Goal: Task Accomplishment & Management: Use online tool/utility

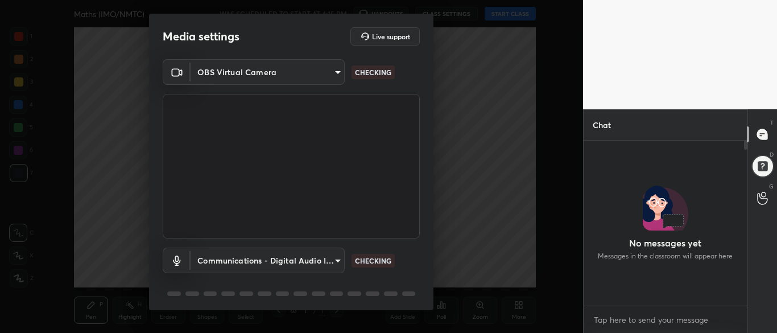
scroll to position [3, 4]
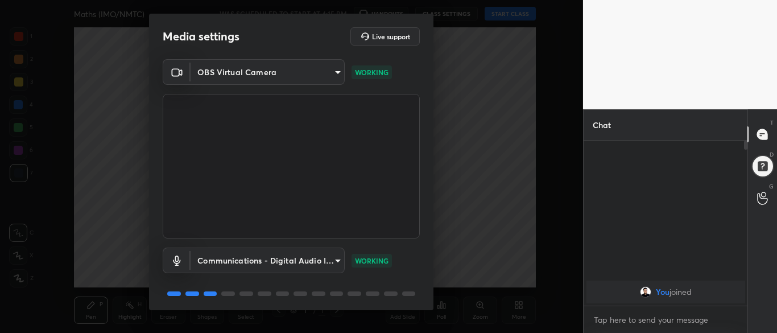
click at [233, 68] on body "1 2 3 4 5 6 7 C X Z C X Z E E Erase all H H Maths (IMO/NMTC) WAS SCHEDULED TO S…" at bounding box center [388, 166] width 777 height 333
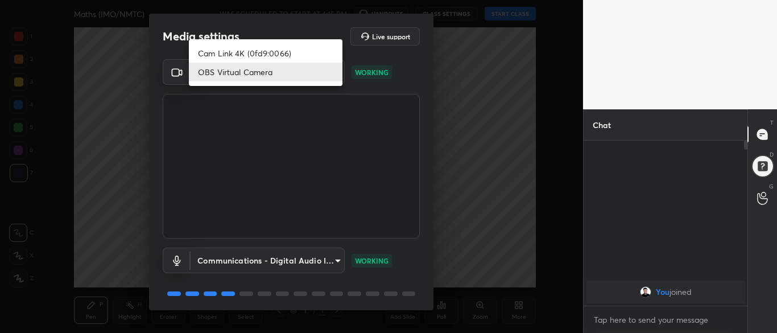
click at [229, 52] on li "Cam Link 4K (0fd9:0066)" at bounding box center [266, 53] width 154 height 19
type input "eef005b29527826e5af247d4a6d9d1f78053638684425d14c19361716cd17942"
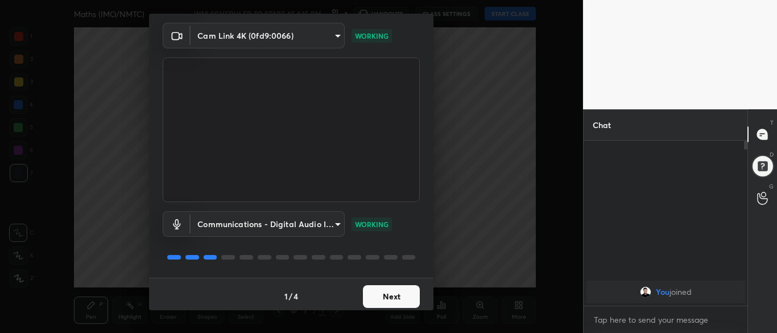
scroll to position [40, 0]
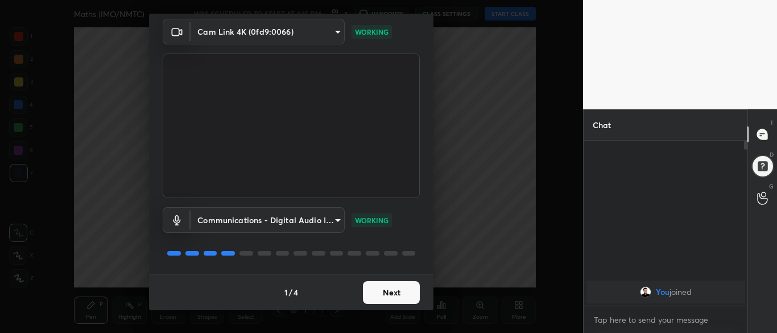
click at [382, 289] on button "Next" at bounding box center [391, 292] width 57 height 23
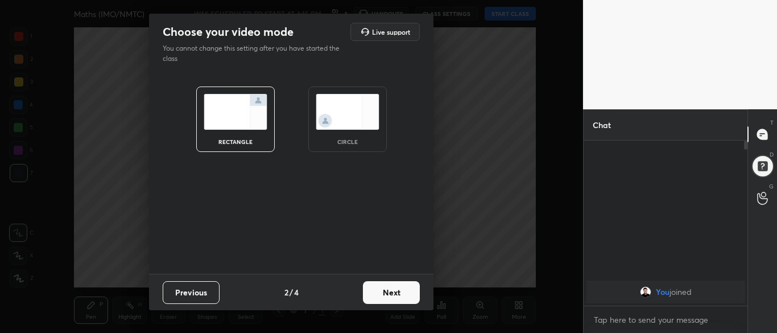
scroll to position [0, 0]
click at [390, 295] on button "Next" at bounding box center [391, 292] width 57 height 23
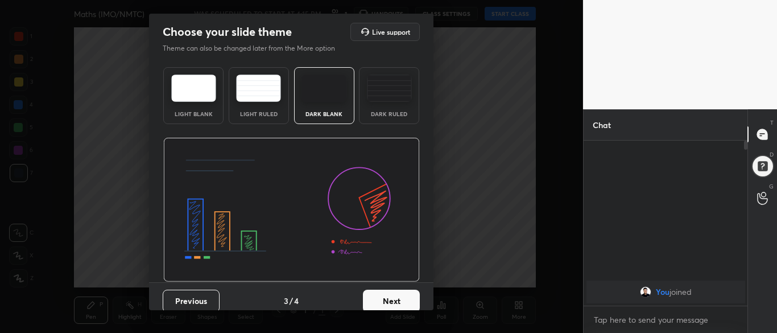
click at [377, 94] on img at bounding box center [389, 88] width 45 height 27
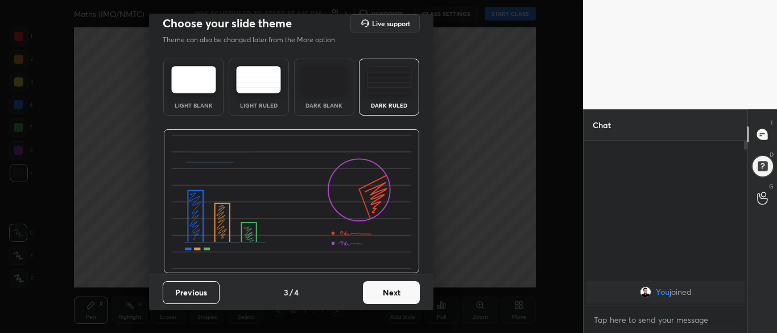
click at [398, 295] on button "Next" at bounding box center [391, 292] width 57 height 23
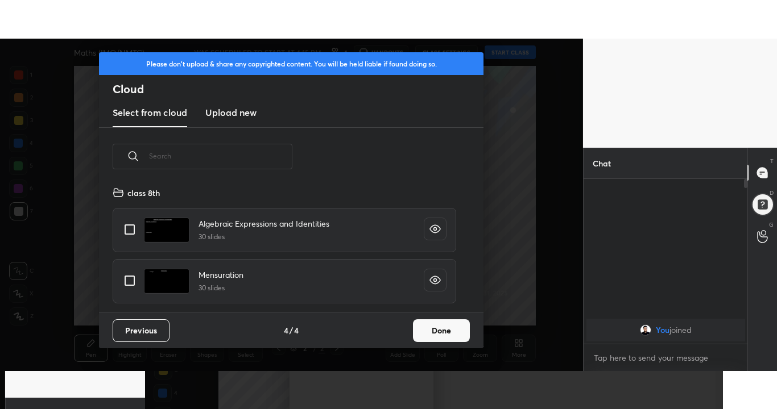
scroll to position [126, 365]
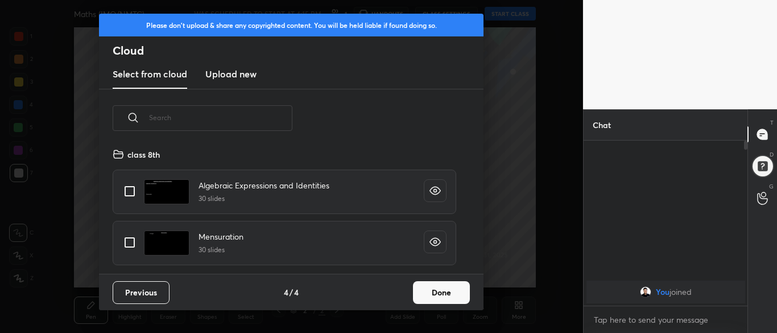
click at [446, 295] on button "Done" at bounding box center [441, 292] width 57 height 23
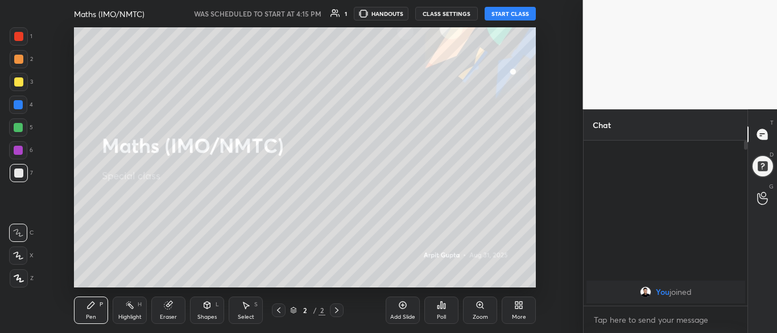
click at [519, 311] on div "More" at bounding box center [519, 309] width 34 height 27
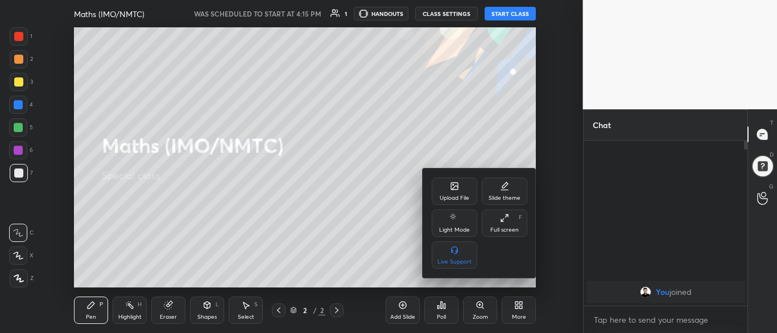
click at [504, 227] on div "Full screen" at bounding box center [504, 230] width 28 height 6
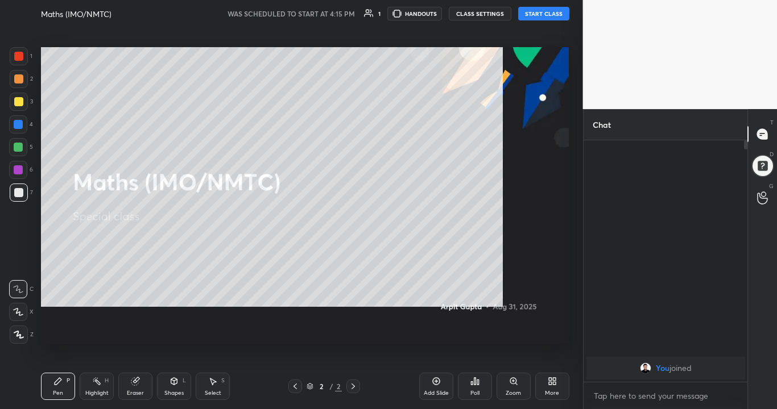
scroll to position [143, 160]
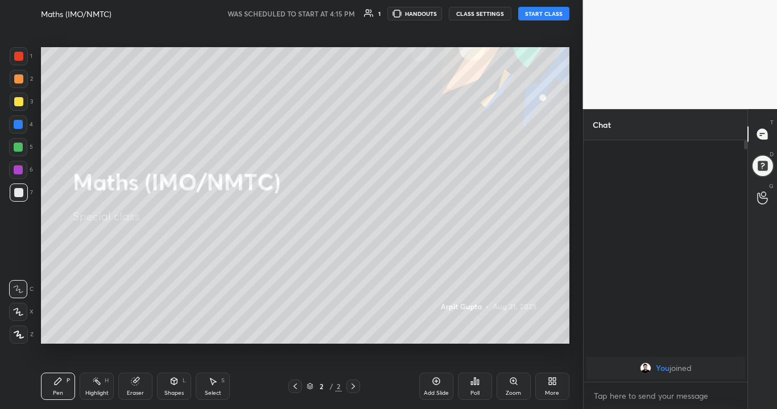
click at [554, 14] on button "START CLASS" at bounding box center [543, 14] width 51 height 14
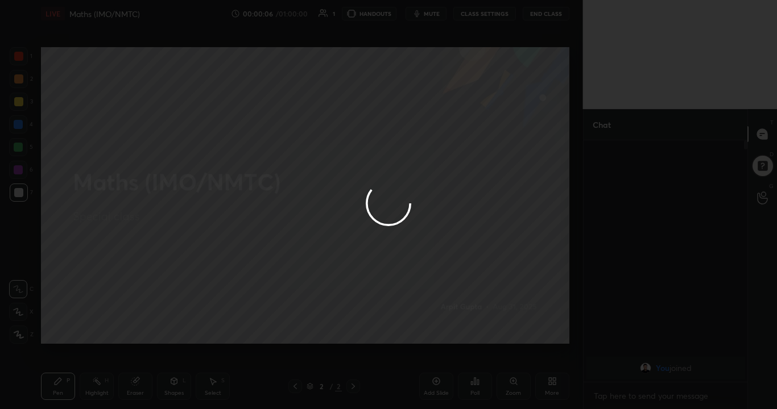
click at [20, 311] on div at bounding box center [388, 204] width 777 height 409
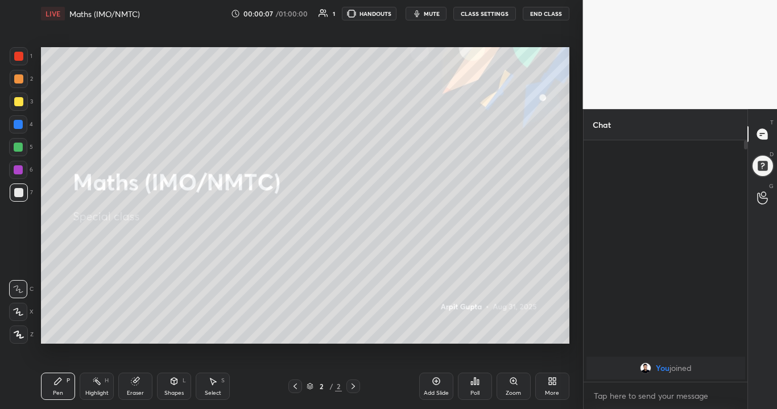
click at [18, 332] on icon at bounding box center [18, 335] width 9 height 7
click at [18, 314] on icon at bounding box center [18, 312] width 10 height 8
click at [21, 194] on div at bounding box center [18, 192] width 9 height 9
click at [441, 332] on div "Add Slide" at bounding box center [436, 386] width 34 height 27
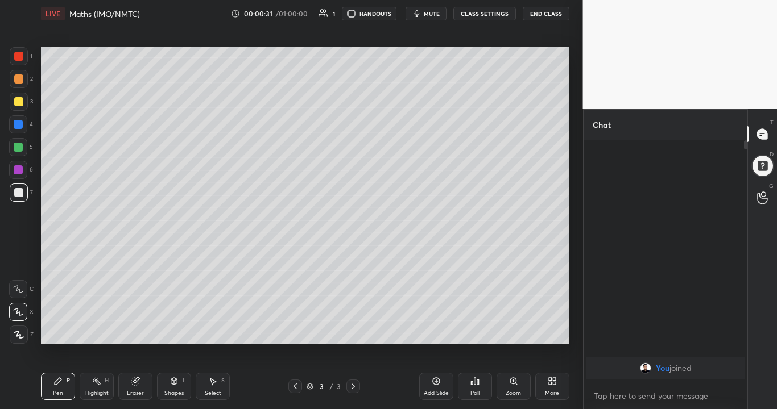
click at [19, 149] on div at bounding box center [18, 147] width 9 height 9
click at [144, 332] on div "Eraser" at bounding box center [135, 386] width 34 height 27
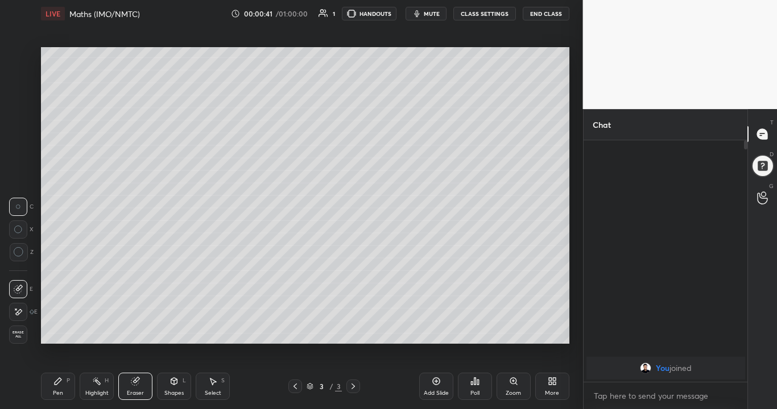
click at [61, 332] on div "Pen P" at bounding box center [58, 386] width 34 height 27
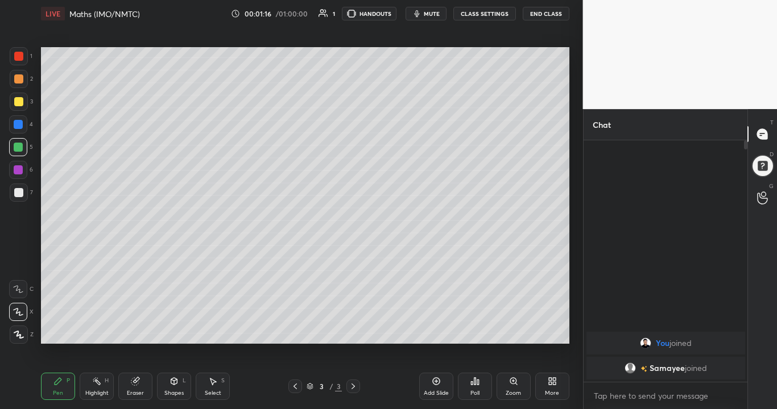
click at [131, 332] on div "Eraser" at bounding box center [135, 386] width 34 height 27
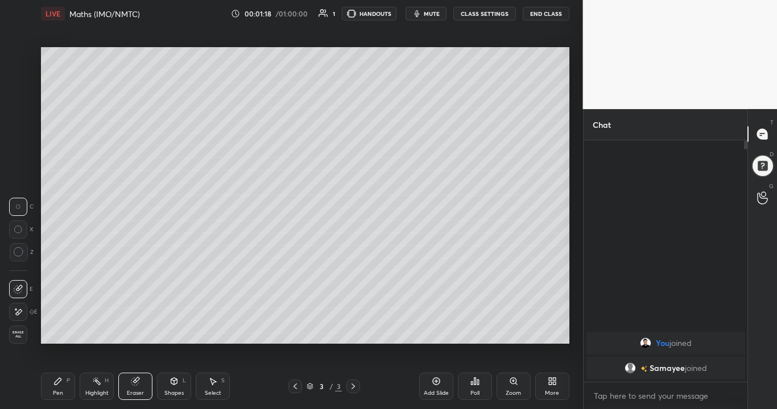
click at [54, 332] on div "Pen P" at bounding box center [58, 386] width 34 height 27
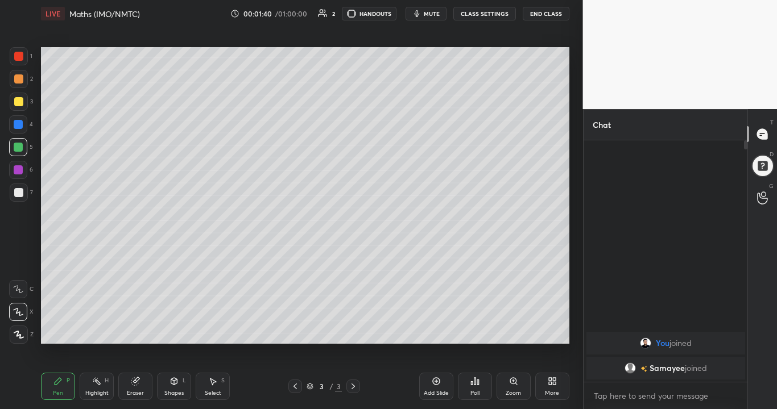
click at [21, 173] on div at bounding box center [18, 169] width 9 height 9
click at [22, 194] on div at bounding box center [18, 192] width 9 height 9
click at [217, 332] on div "Select S" at bounding box center [213, 386] width 34 height 27
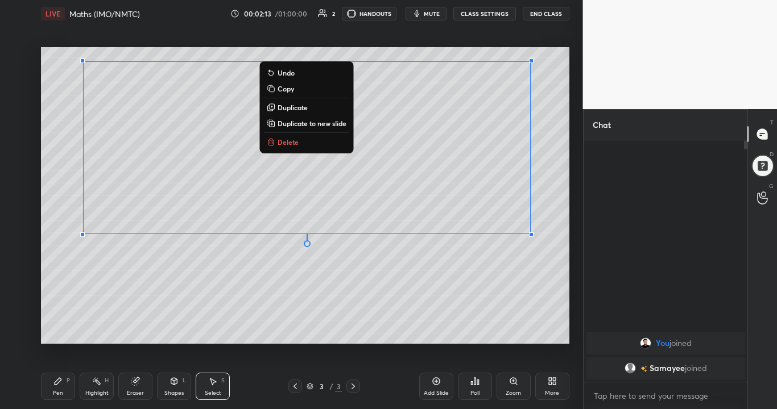
click at [152, 300] on div "0 ° Undo Copy Duplicate Duplicate to new slide Delete" at bounding box center [305, 195] width 528 height 297
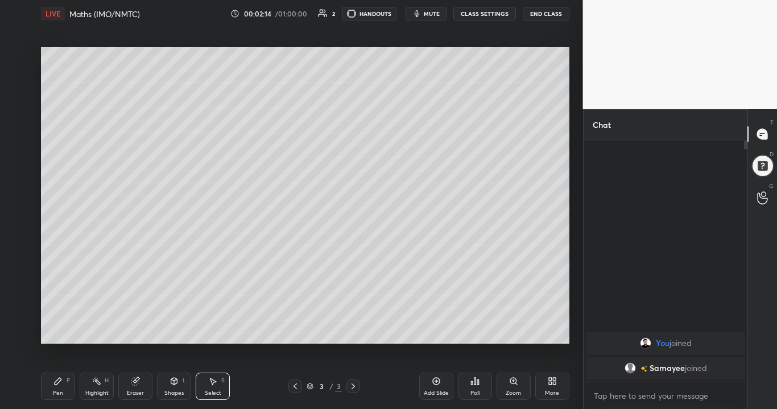
click at [57, 332] on div "Pen" at bounding box center [58, 394] width 10 height 6
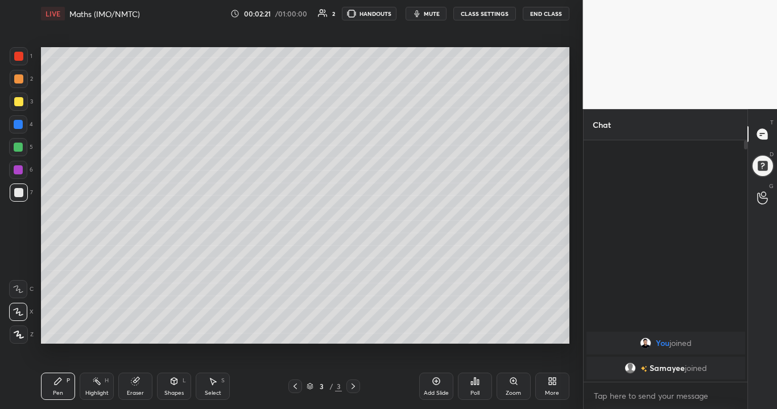
click at [19, 151] on div at bounding box center [18, 147] width 9 height 9
click at [19, 123] on div at bounding box center [18, 124] width 9 height 9
click at [433, 332] on div "Add Slide" at bounding box center [436, 386] width 34 height 27
click at [18, 194] on div at bounding box center [18, 192] width 9 height 9
click at [143, 332] on div "Eraser" at bounding box center [135, 386] width 34 height 27
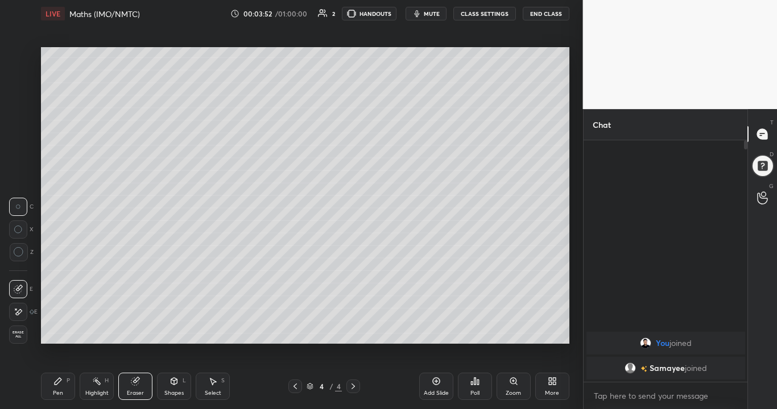
click at [64, 332] on div "Pen P" at bounding box center [58, 386] width 34 height 27
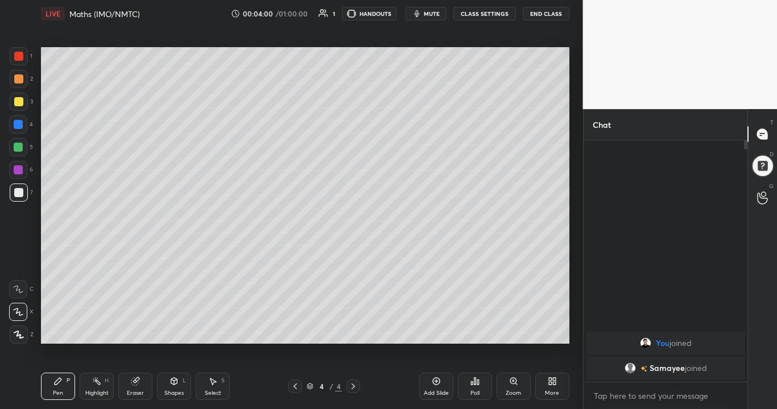
click at [13, 144] on div at bounding box center [18, 147] width 18 height 18
click at [16, 170] on div at bounding box center [18, 169] width 9 height 9
click at [209, 332] on div "Select S" at bounding box center [213, 386] width 34 height 27
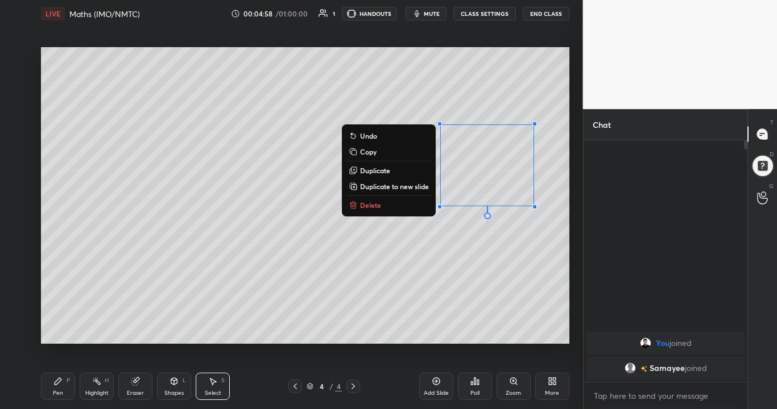
click at [408, 281] on div "0 ° Undo Copy Duplicate Duplicate to new slide Delete" at bounding box center [305, 195] width 528 height 297
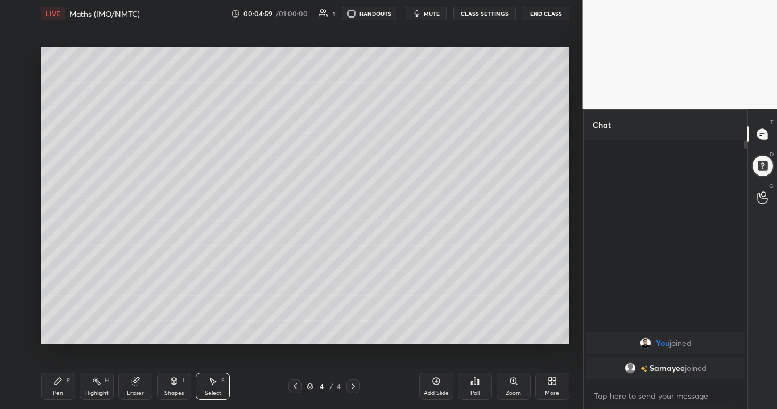
click at [60, 332] on div "Pen P" at bounding box center [58, 386] width 34 height 27
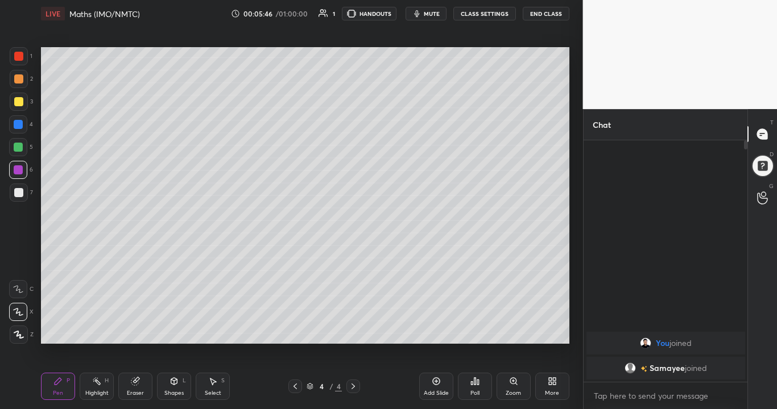
click at [15, 192] on div at bounding box center [18, 192] width 9 height 9
click at [430, 332] on div "Add Slide" at bounding box center [436, 394] width 25 height 6
click at [16, 148] on div at bounding box center [18, 147] width 9 height 9
click at [139, 332] on div "Eraser" at bounding box center [135, 386] width 34 height 27
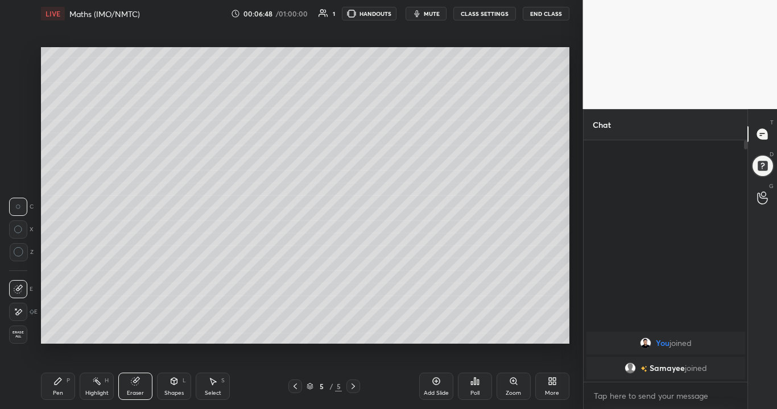
click at [65, 332] on div "Pen P" at bounding box center [58, 386] width 34 height 27
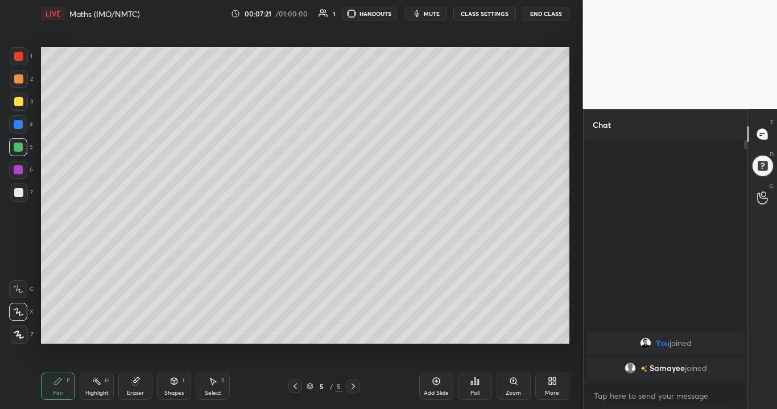
click at [130, 332] on div "Eraser" at bounding box center [135, 386] width 34 height 27
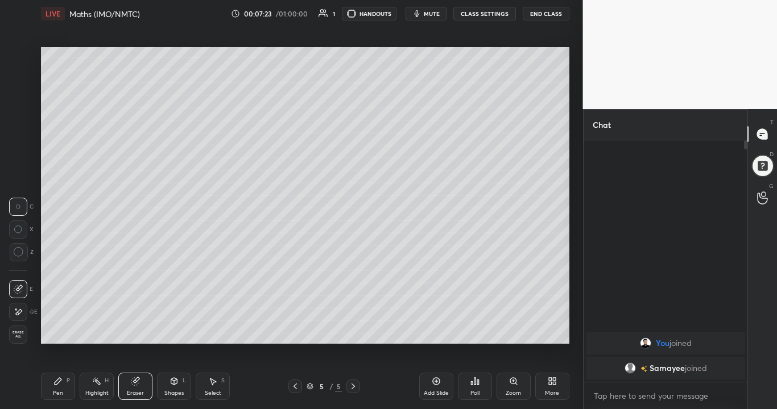
click at [60, 332] on div "Pen" at bounding box center [58, 394] width 10 height 6
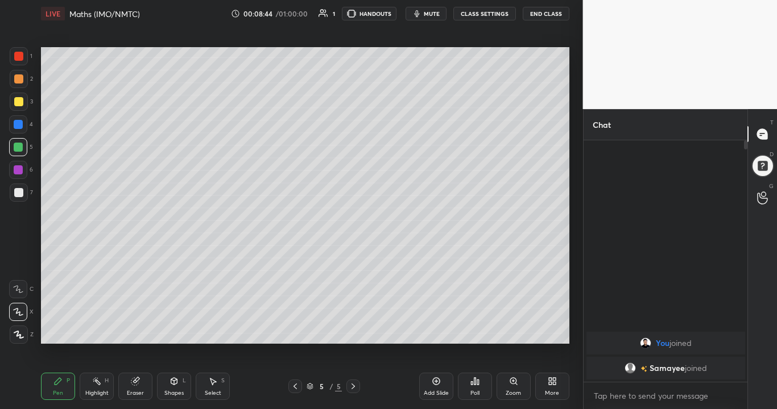
click at [440, 332] on div "Add Slide" at bounding box center [436, 386] width 34 height 27
click at [19, 193] on div at bounding box center [18, 192] width 9 height 9
click at [19, 150] on div at bounding box center [18, 147] width 9 height 9
click at [436, 332] on div "Add Slide" at bounding box center [436, 394] width 25 height 6
click at [18, 191] on div at bounding box center [18, 192] width 9 height 9
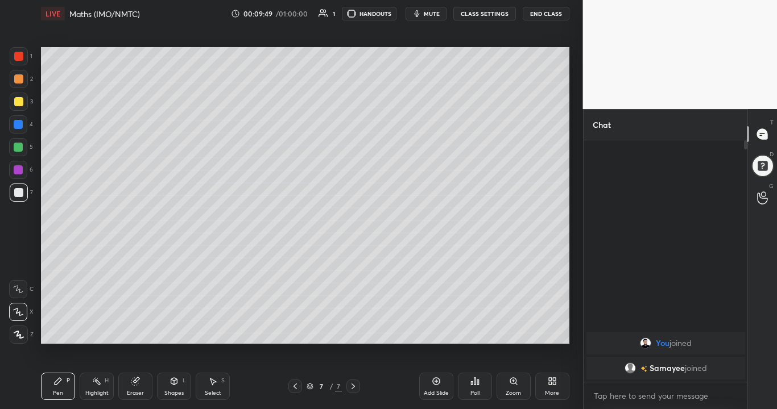
click at [144, 332] on div "Eraser" at bounding box center [135, 386] width 34 height 27
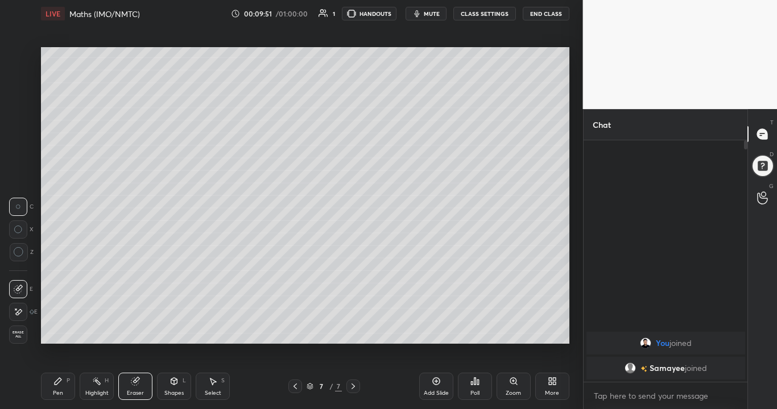
click at [52, 332] on div "Pen P" at bounding box center [58, 386] width 34 height 27
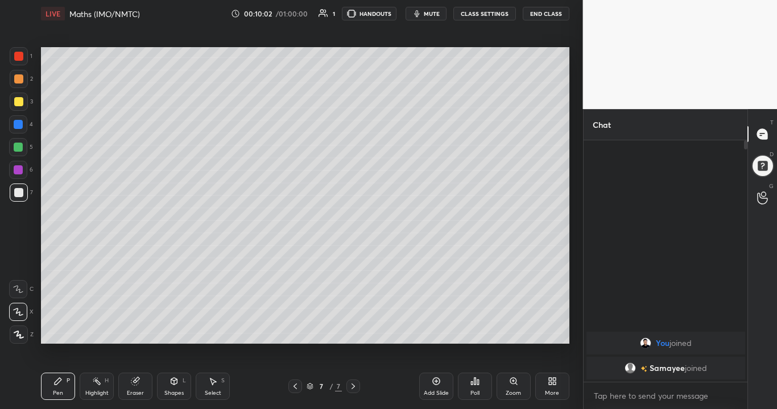
click at [22, 172] on div at bounding box center [18, 169] width 9 height 9
click at [19, 147] on div at bounding box center [18, 147] width 9 height 9
click at [129, 332] on div "Eraser" at bounding box center [135, 386] width 34 height 27
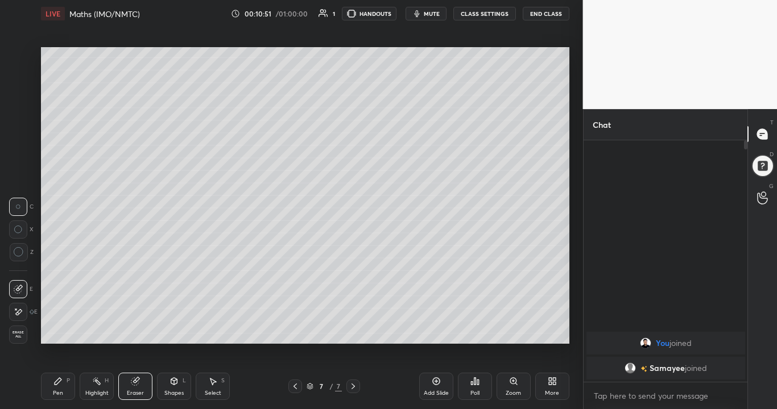
click at [56, 332] on div "Pen" at bounding box center [58, 394] width 10 height 6
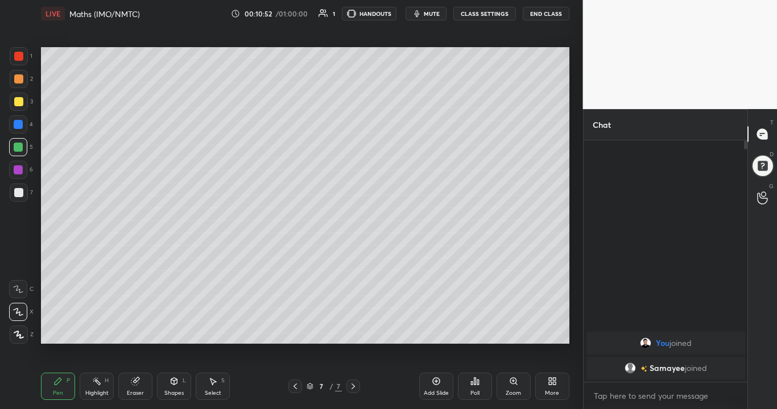
click at [212, 332] on icon at bounding box center [213, 382] width 6 height 7
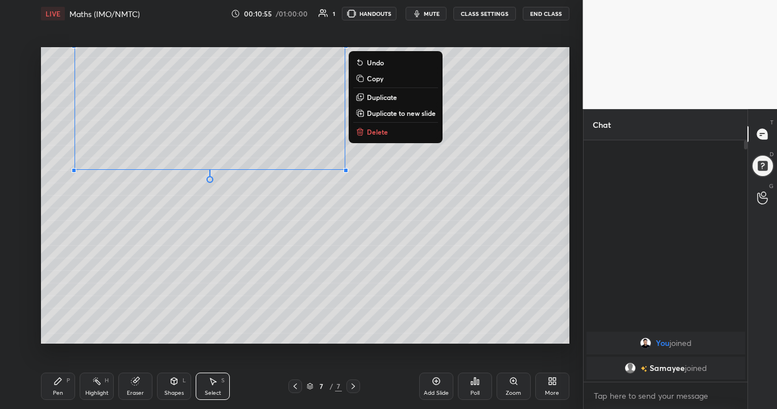
click at [184, 270] on div "0 ° Undo Copy Duplicate Duplicate to new slide Delete" at bounding box center [305, 195] width 528 height 297
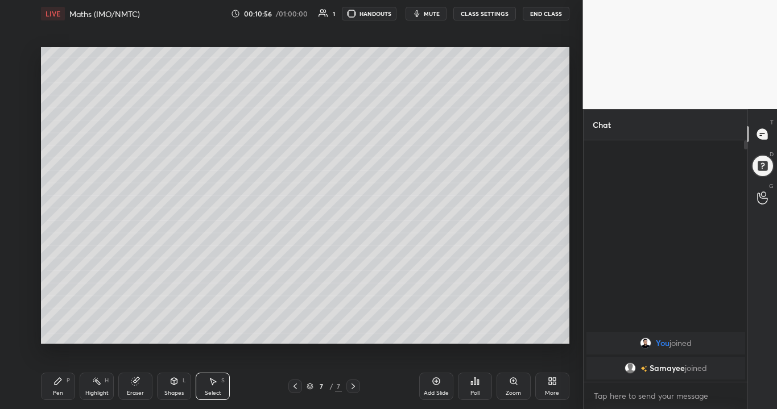
click at [66, 332] on div "Pen P" at bounding box center [58, 386] width 34 height 27
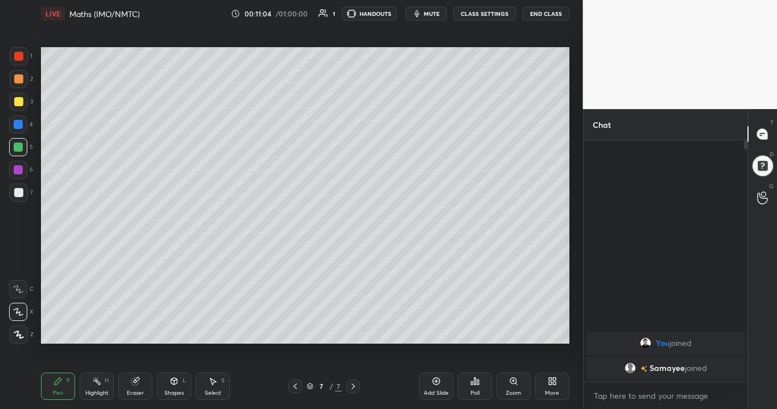
click at [19, 123] on div at bounding box center [18, 124] width 9 height 9
click at [170, 332] on div "Shapes L" at bounding box center [174, 386] width 34 height 27
click at [139, 332] on icon at bounding box center [135, 381] width 9 height 9
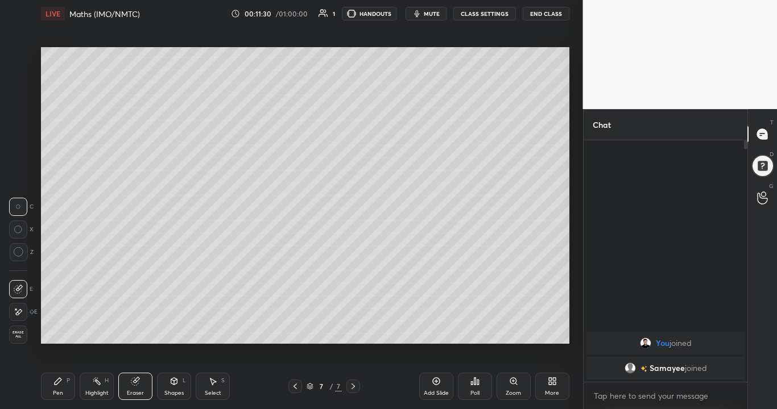
click at [67, 332] on div "Pen P" at bounding box center [58, 386] width 34 height 27
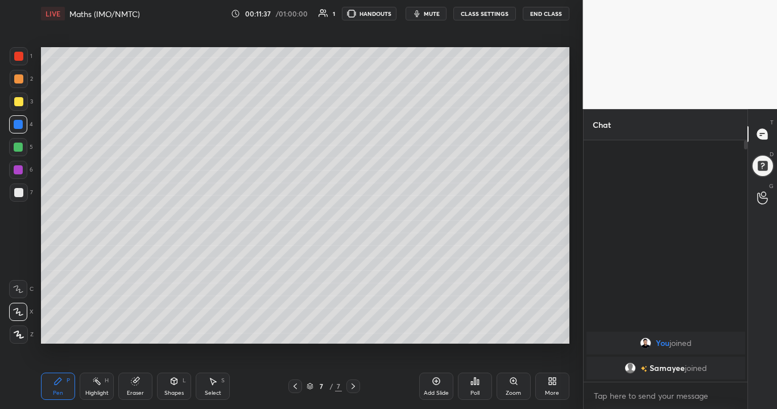
click at [140, 332] on div "Eraser" at bounding box center [135, 386] width 34 height 27
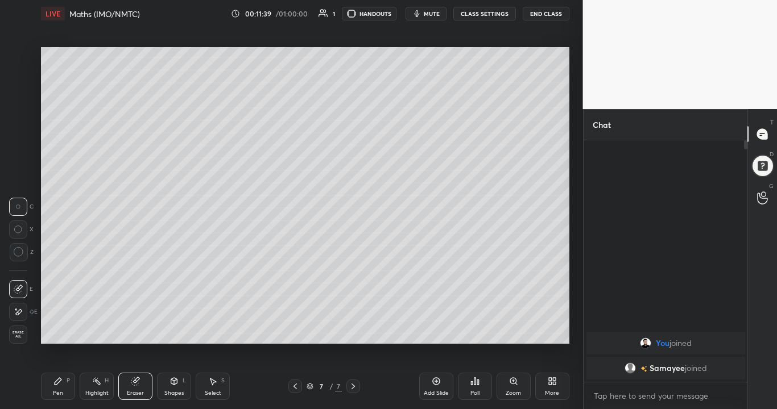
click at [63, 332] on div "Pen P" at bounding box center [58, 386] width 34 height 27
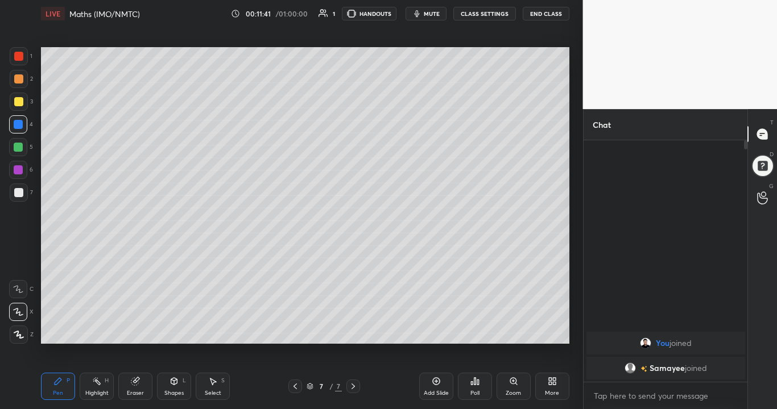
click at [129, 332] on div "Eraser" at bounding box center [135, 386] width 34 height 27
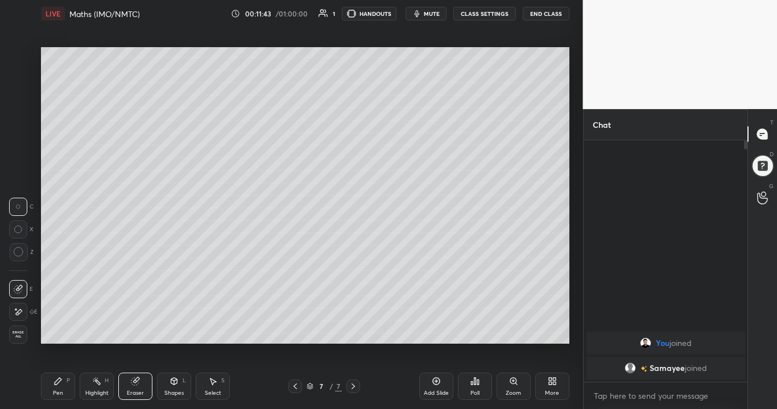
click at [68, 332] on div "Pen P" at bounding box center [58, 386] width 34 height 27
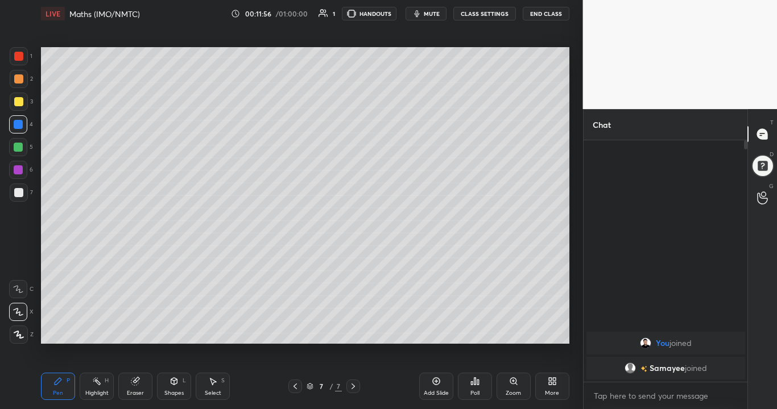
click at [22, 191] on div at bounding box center [18, 192] width 9 height 9
click at [20, 173] on div at bounding box center [18, 169] width 9 height 9
click at [22, 143] on div at bounding box center [18, 147] width 9 height 9
click at [18, 103] on div at bounding box center [18, 101] width 9 height 9
click at [144, 332] on div "Eraser" at bounding box center [135, 386] width 34 height 27
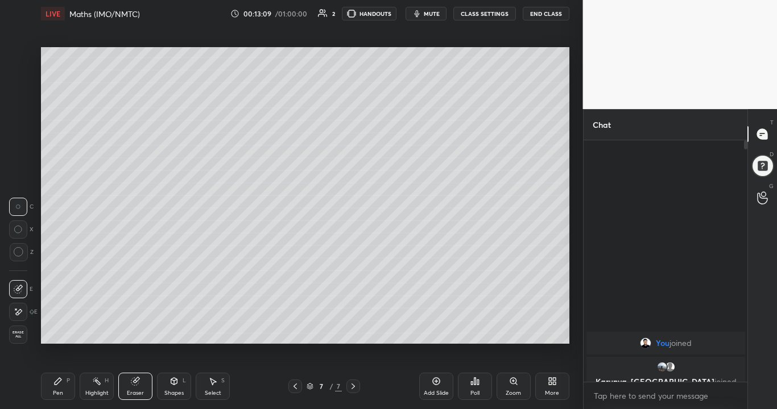
click at [72, 332] on div "Pen P" at bounding box center [58, 386] width 34 height 27
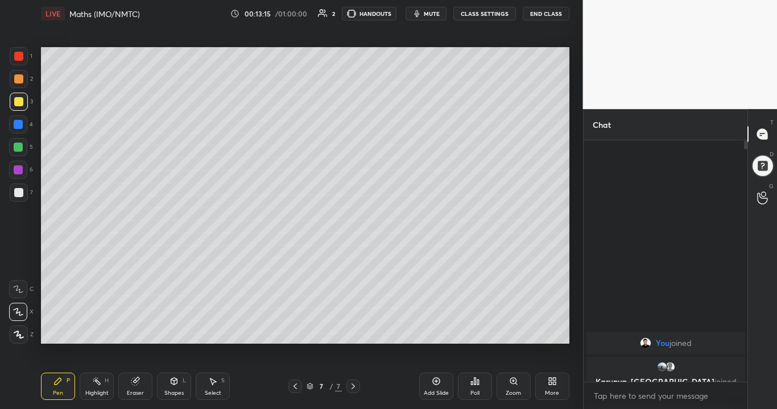
click at [129, 332] on div "Eraser" at bounding box center [135, 394] width 17 height 6
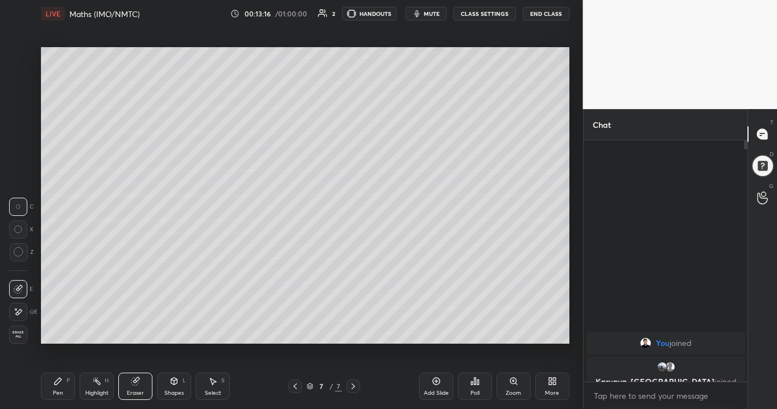
click at [55, 332] on div "Pen" at bounding box center [58, 394] width 10 height 6
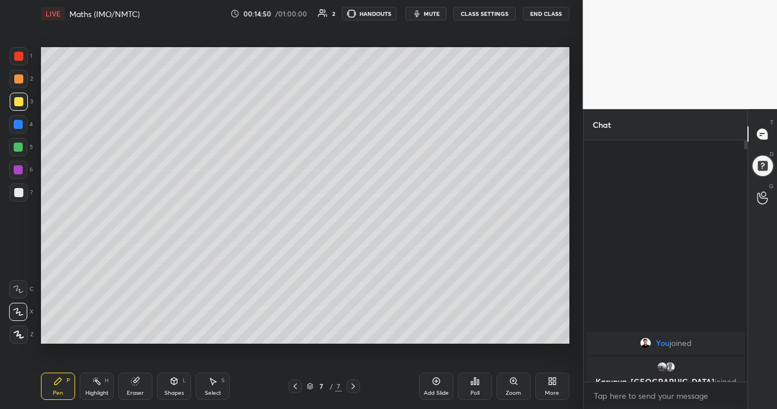
click at [438, 332] on div "Add Slide" at bounding box center [436, 394] width 25 height 6
click at [19, 169] on div at bounding box center [18, 169] width 9 height 9
click at [144, 332] on div "Eraser" at bounding box center [135, 386] width 34 height 27
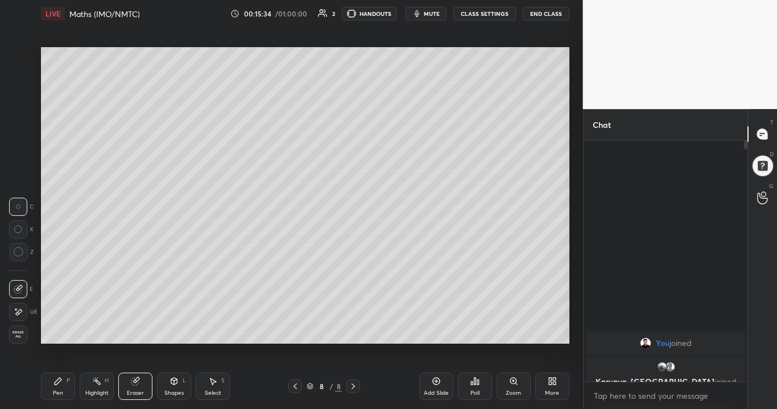
click at [48, 332] on div "Pen P" at bounding box center [58, 386] width 34 height 27
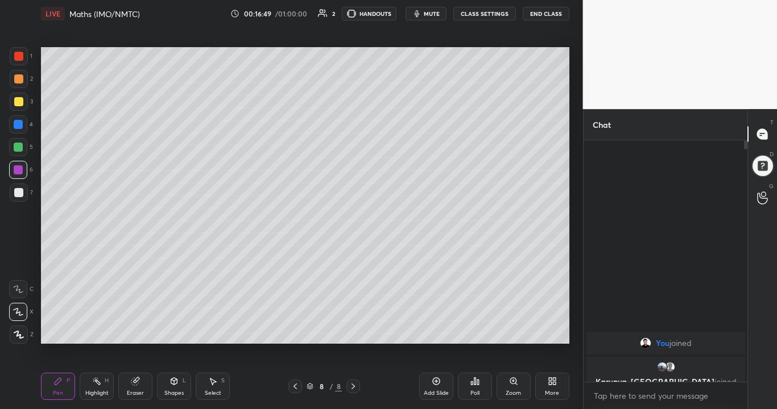
click at [18, 150] on div at bounding box center [18, 147] width 9 height 9
click at [135, 332] on icon at bounding box center [134, 381] width 7 height 7
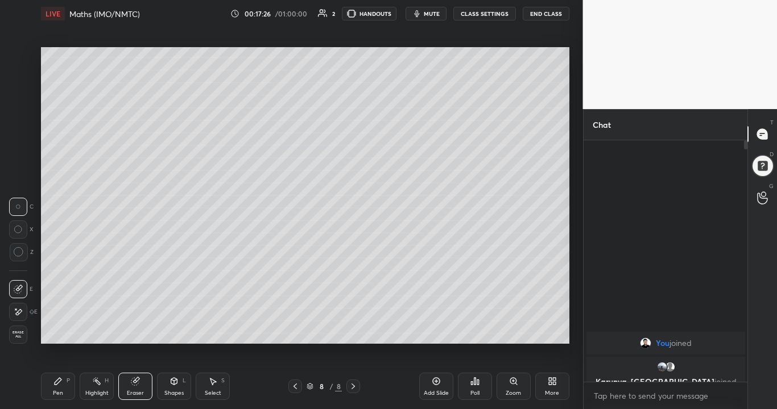
click at [60, 332] on icon at bounding box center [57, 381] width 9 height 9
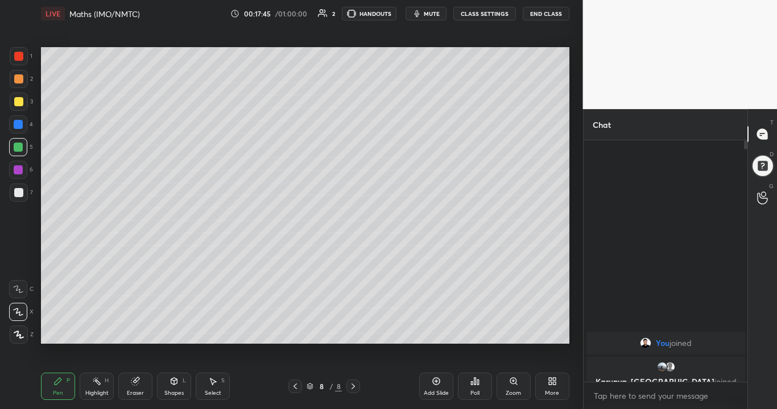
click at [18, 105] on div at bounding box center [18, 101] width 9 height 9
click at [14, 82] on div at bounding box center [19, 79] width 18 height 18
click at [215, 332] on div "Select S" at bounding box center [213, 386] width 34 height 27
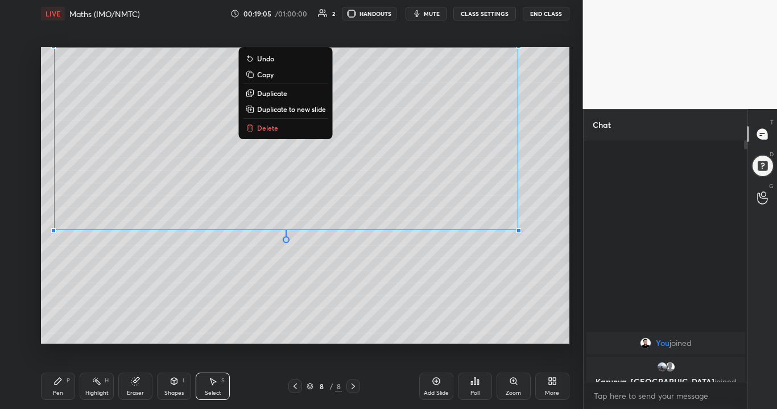
click at [191, 283] on div "0 ° Undo Copy Duplicate Duplicate to new slide Delete" at bounding box center [305, 195] width 528 height 297
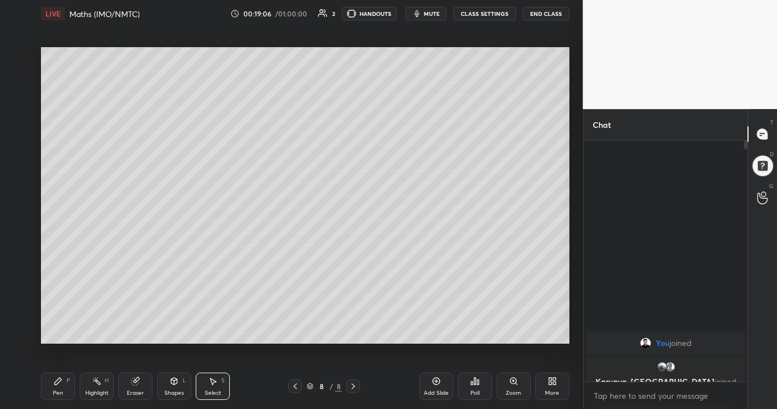
click at [57, 332] on div "Pen P" at bounding box center [58, 386] width 34 height 27
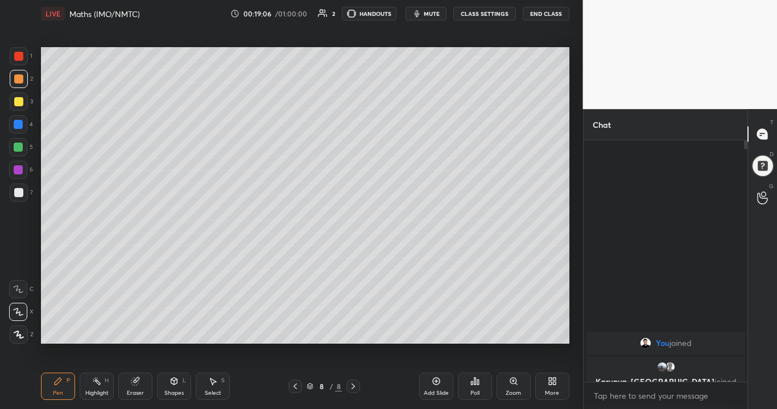
click at [18, 191] on div at bounding box center [18, 192] width 9 height 9
click at [173, 332] on icon at bounding box center [173, 381] width 9 height 9
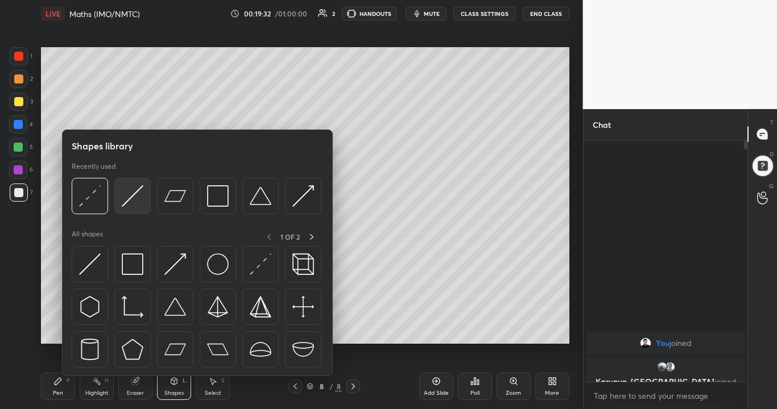
click at [140, 203] on img at bounding box center [133, 196] width 22 height 22
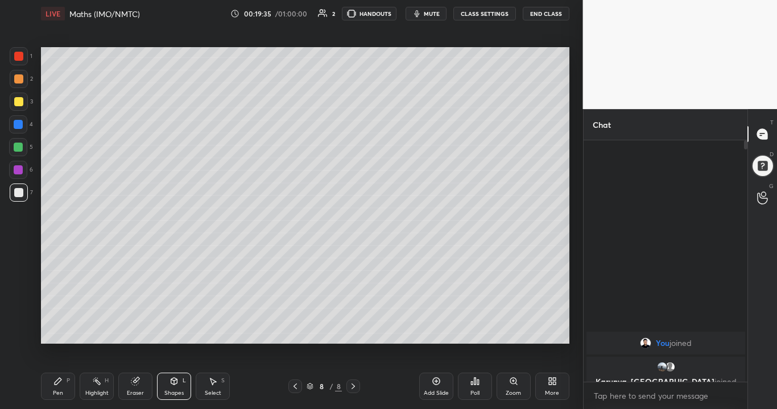
click at [19, 150] on div at bounding box center [18, 147] width 9 height 9
click at [52, 332] on div "Pen P" at bounding box center [58, 386] width 34 height 27
click at [20, 102] on div at bounding box center [18, 101] width 9 height 9
click at [13, 80] on div at bounding box center [19, 79] width 18 height 18
click at [141, 332] on div "Eraser" at bounding box center [135, 386] width 34 height 27
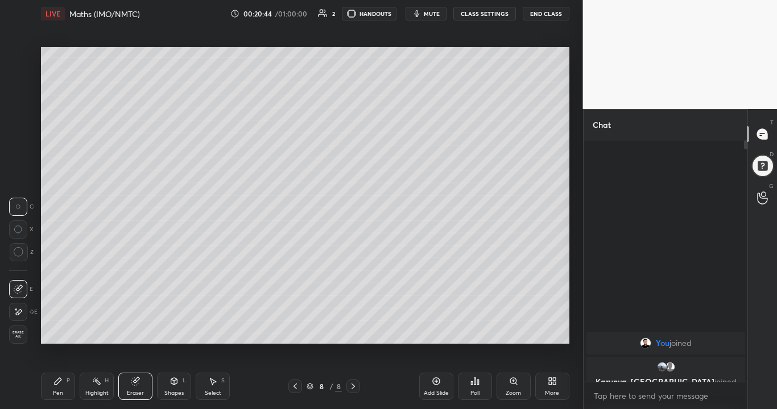
click at [60, 332] on div "Pen" at bounding box center [58, 394] width 10 height 6
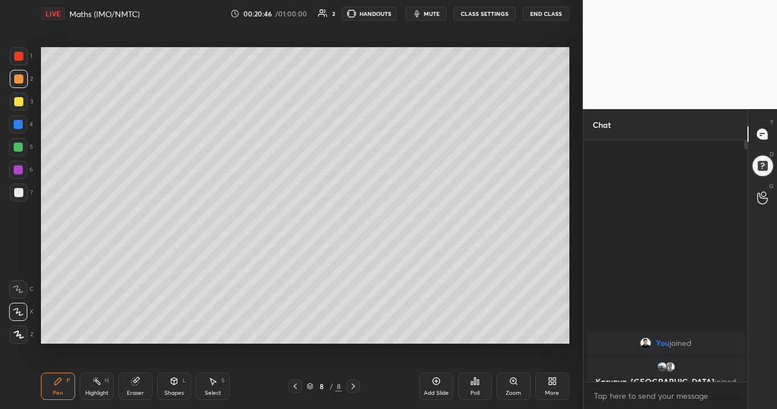
click at [22, 102] on div at bounding box center [18, 101] width 9 height 9
click at [19, 81] on div at bounding box center [18, 79] width 9 height 9
click at [134, 332] on div "Eraser" at bounding box center [135, 394] width 17 height 6
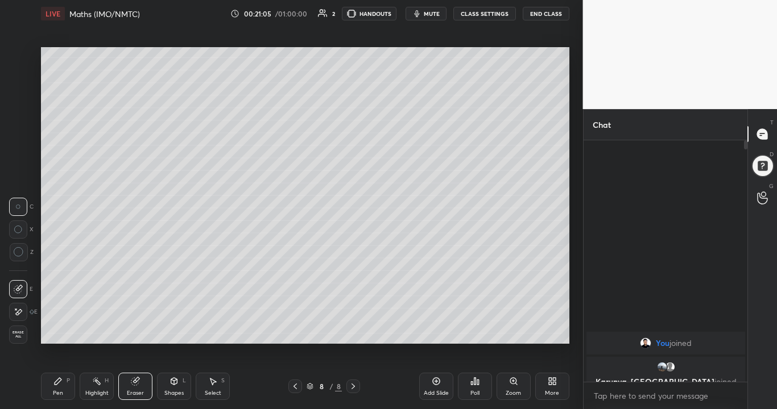
click at [58, 332] on div "Pen" at bounding box center [58, 394] width 10 height 6
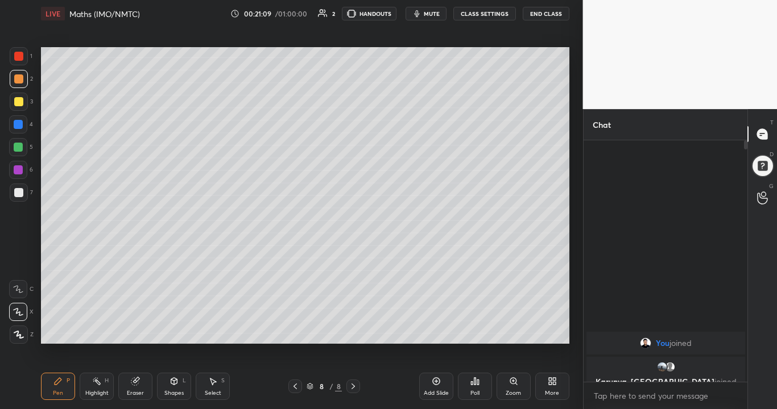
click at [173, 332] on icon at bounding box center [174, 381] width 6 height 2
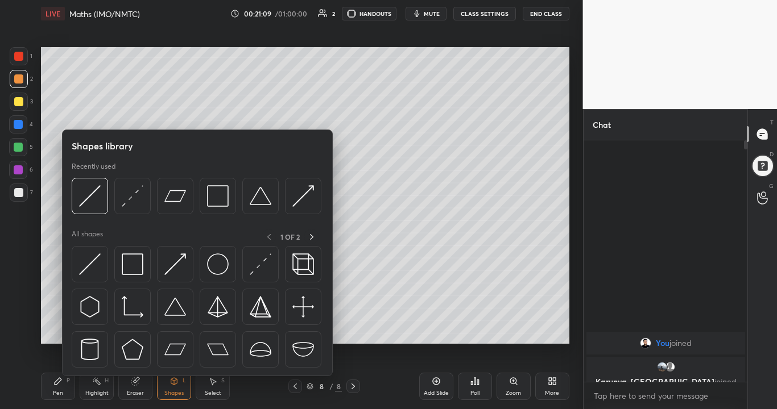
click at [179, 332] on div "Shapes L" at bounding box center [174, 386] width 34 height 27
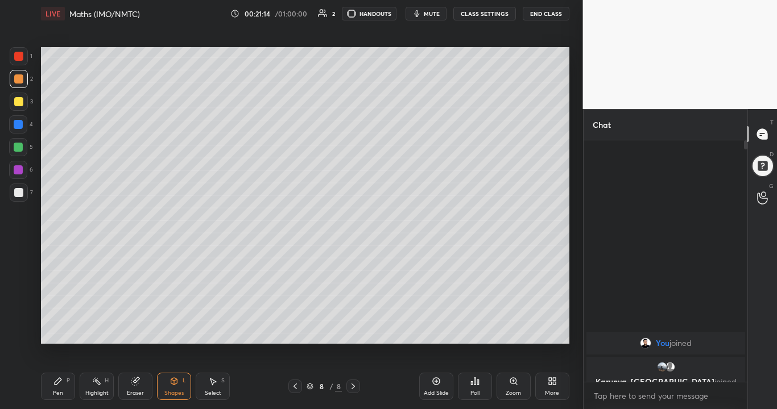
click at [63, 332] on div "Pen" at bounding box center [58, 394] width 10 height 6
click at [18, 170] on div at bounding box center [18, 169] width 9 height 9
click at [135, 332] on icon at bounding box center [134, 381] width 7 height 7
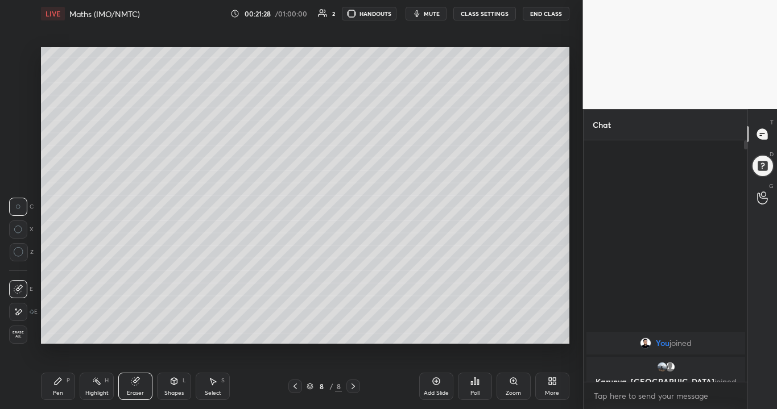
click at [158, 332] on div "Shapes L" at bounding box center [174, 386] width 34 height 27
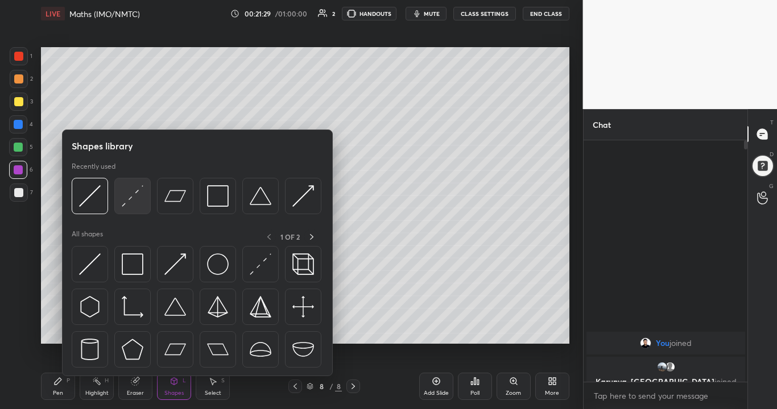
click at [136, 203] on img at bounding box center [133, 196] width 22 height 22
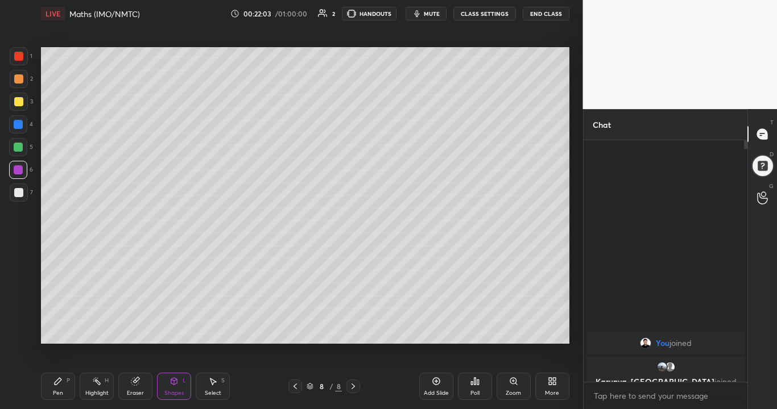
click at [55, 332] on div "Pen P" at bounding box center [58, 386] width 34 height 27
click at [18, 146] on div at bounding box center [18, 147] width 9 height 9
click at [441, 332] on div "Add Slide" at bounding box center [436, 394] width 25 height 6
click at [18, 190] on div at bounding box center [18, 192] width 9 height 9
click at [18, 150] on div at bounding box center [18, 147] width 9 height 9
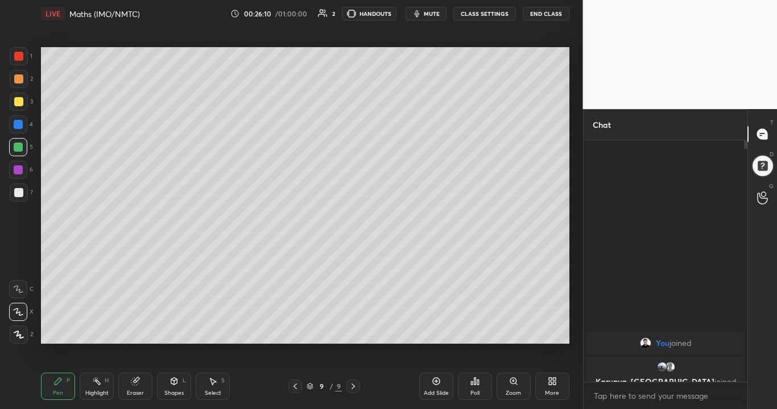
click at [21, 194] on div at bounding box center [18, 192] width 9 height 9
click at [19, 101] on div at bounding box center [18, 101] width 9 height 9
click at [18, 151] on div at bounding box center [18, 147] width 9 height 9
click at [20, 102] on div at bounding box center [18, 101] width 9 height 9
click at [139, 332] on icon at bounding box center [135, 381] width 9 height 9
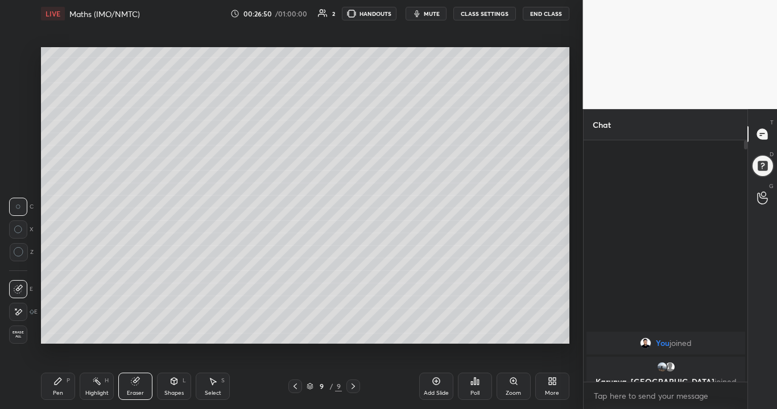
click at [65, 332] on div "Pen P" at bounding box center [58, 386] width 34 height 27
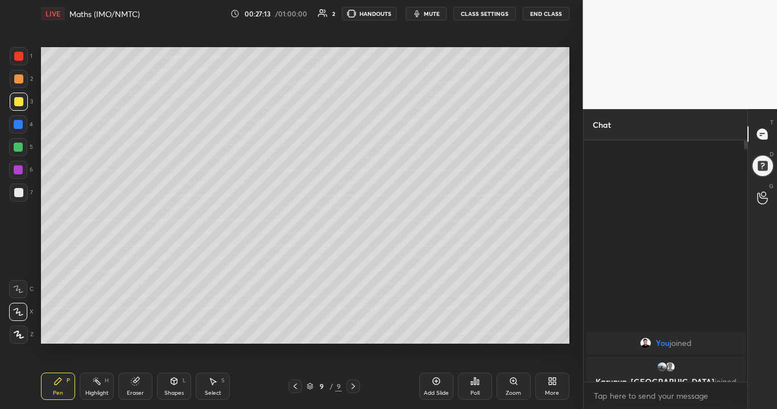
click at [132, 332] on div "Eraser" at bounding box center [135, 386] width 34 height 27
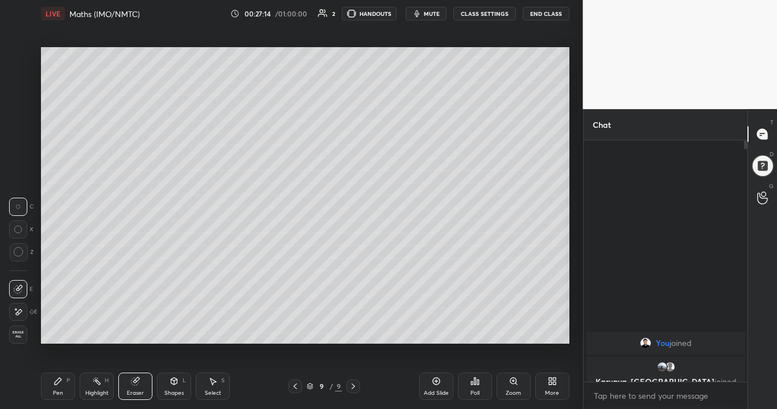
click at [63, 332] on div "Pen P" at bounding box center [58, 386] width 34 height 27
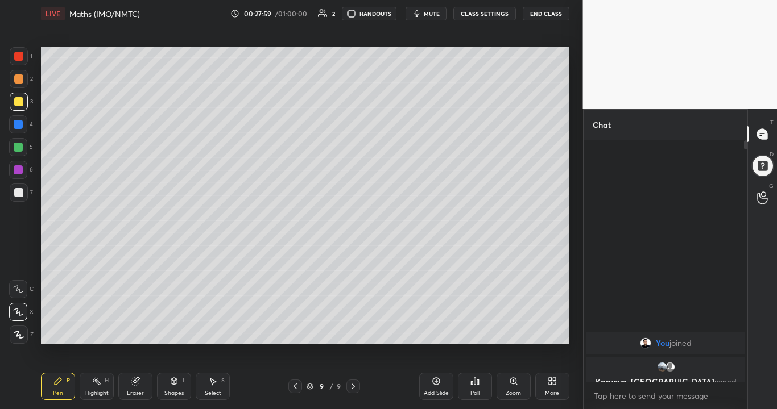
click at [22, 148] on div at bounding box center [18, 147] width 9 height 9
click at [20, 191] on div at bounding box center [18, 192] width 9 height 9
click at [20, 77] on div at bounding box center [18, 79] width 9 height 9
click at [17, 187] on div at bounding box center [19, 193] width 18 height 18
click at [294, 332] on icon at bounding box center [294, 387] width 3 height 6
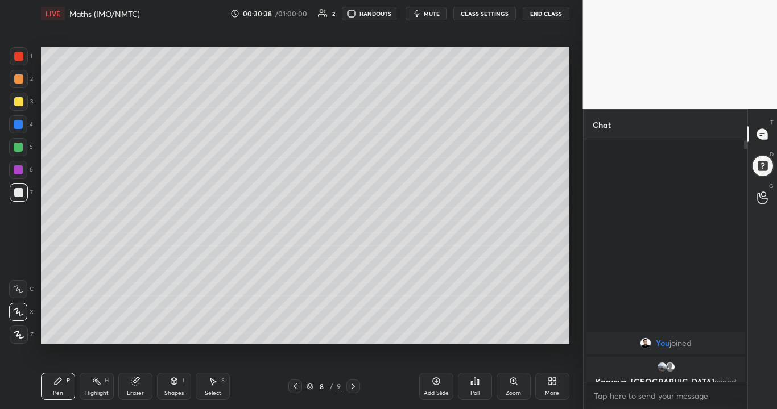
click at [296, 332] on icon at bounding box center [294, 387] width 3 height 6
click at [353, 332] on icon at bounding box center [352, 387] width 3 height 6
click at [353, 332] on icon at bounding box center [353, 386] width 9 height 9
click at [140, 332] on div "Eraser" at bounding box center [135, 386] width 34 height 27
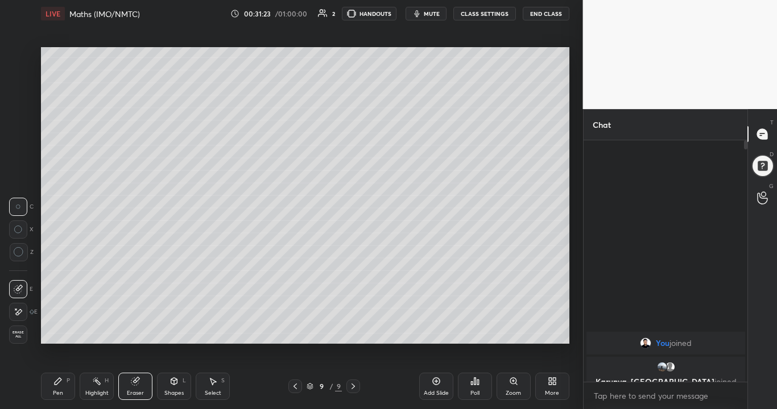
click at [61, 332] on div "Pen" at bounding box center [58, 394] width 10 height 6
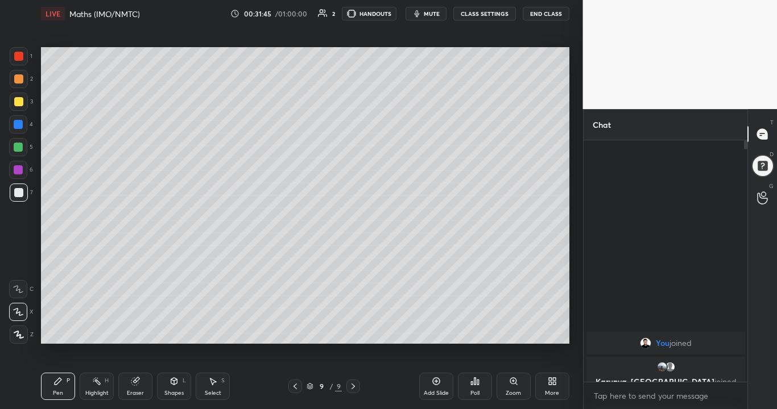
click at [213, 332] on div "Select" at bounding box center [213, 394] width 16 height 6
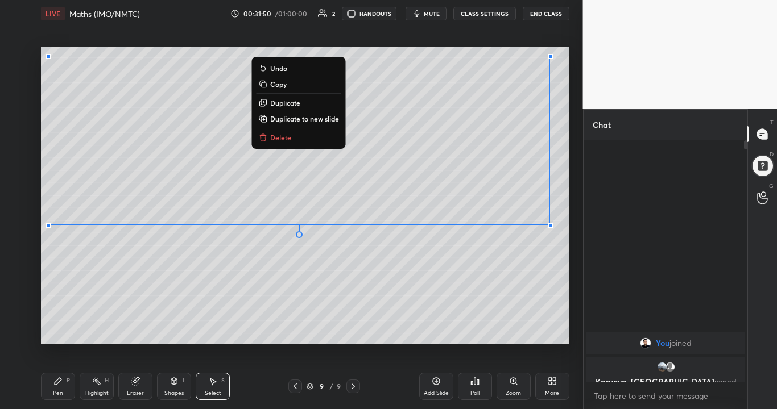
click at [167, 272] on div "0 ° Undo Copy Duplicate Duplicate to new slide Delete" at bounding box center [305, 195] width 528 height 297
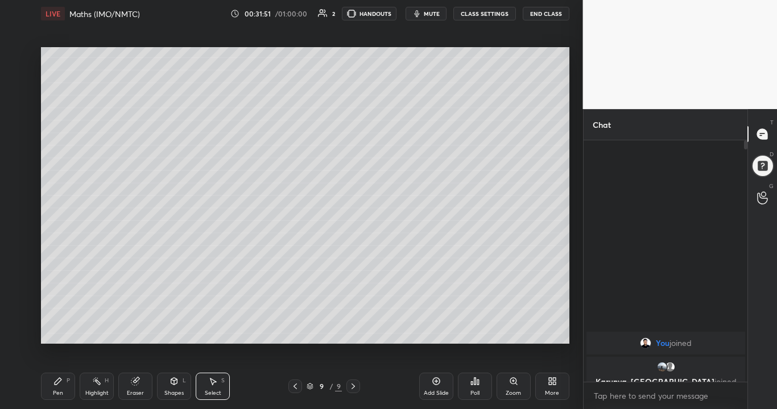
click at [68, 332] on div "Pen P" at bounding box center [58, 386] width 34 height 27
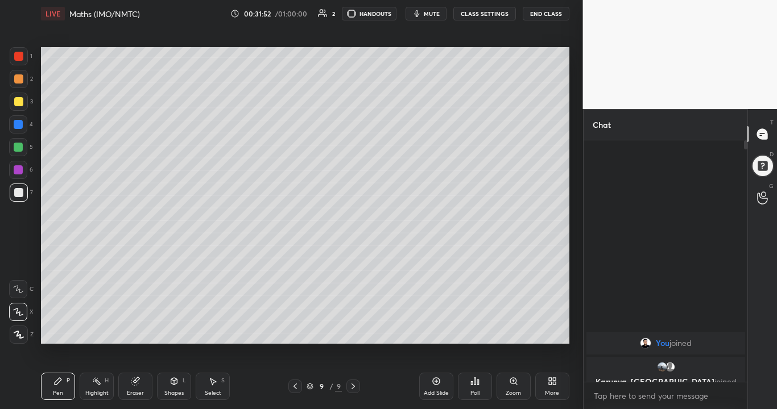
click at [167, 332] on div "Shapes L" at bounding box center [174, 386] width 34 height 27
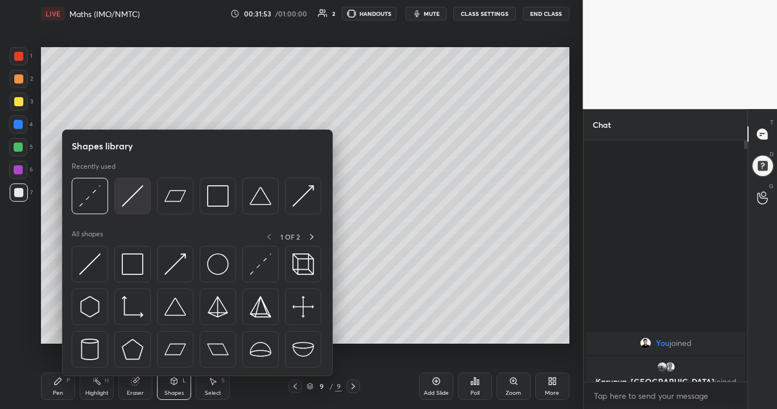
click at [133, 200] on img at bounding box center [133, 196] width 22 height 22
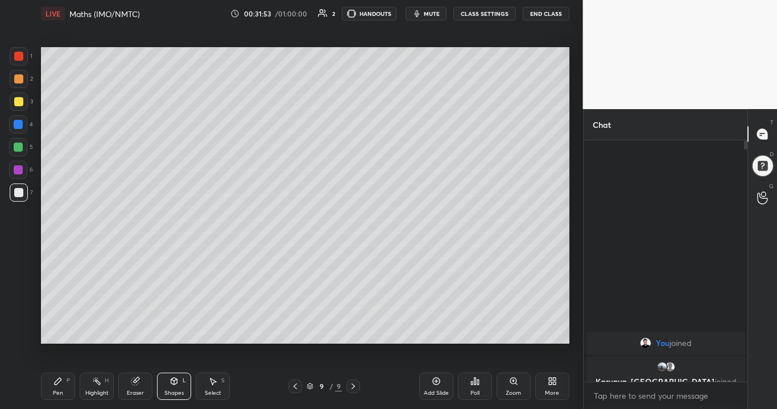
click at [20, 171] on div at bounding box center [18, 169] width 9 height 9
click at [58, 332] on div "Pen" at bounding box center [58, 394] width 10 height 6
click at [22, 148] on div at bounding box center [18, 147] width 9 height 9
click at [19, 194] on div at bounding box center [18, 192] width 9 height 9
click at [101, 332] on div "Highlight H" at bounding box center [97, 386] width 34 height 27
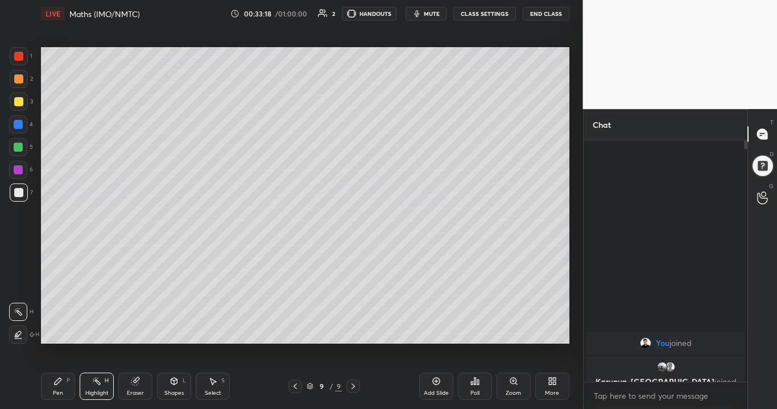
click at [19, 311] on icon at bounding box center [18, 312] width 9 height 9
click at [54, 332] on icon at bounding box center [57, 381] width 9 height 9
click at [95, 332] on rect at bounding box center [98, 383] width 6 height 6
click at [18, 61] on div at bounding box center [19, 56] width 18 height 18
click at [60, 332] on div "Pen P" at bounding box center [58, 386] width 34 height 27
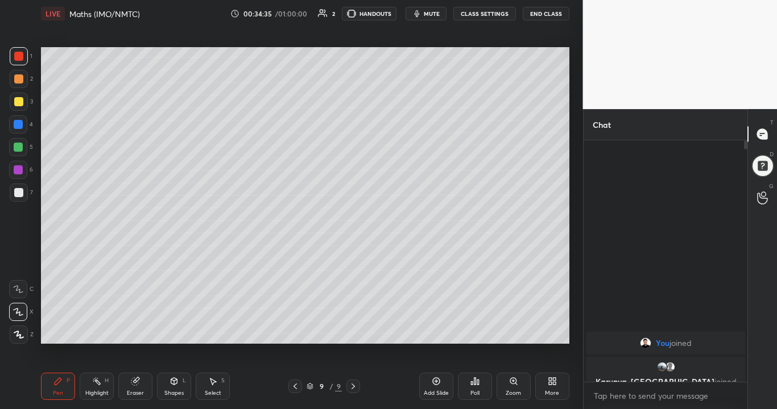
click at [98, 332] on div "Highlight H" at bounding box center [97, 386] width 34 height 27
click at [51, 332] on div "Pen P" at bounding box center [58, 386] width 34 height 27
click at [296, 332] on icon at bounding box center [295, 386] width 9 height 9
click at [102, 332] on div "Highlight" at bounding box center [96, 394] width 23 height 6
click at [353, 332] on icon at bounding box center [353, 386] width 9 height 9
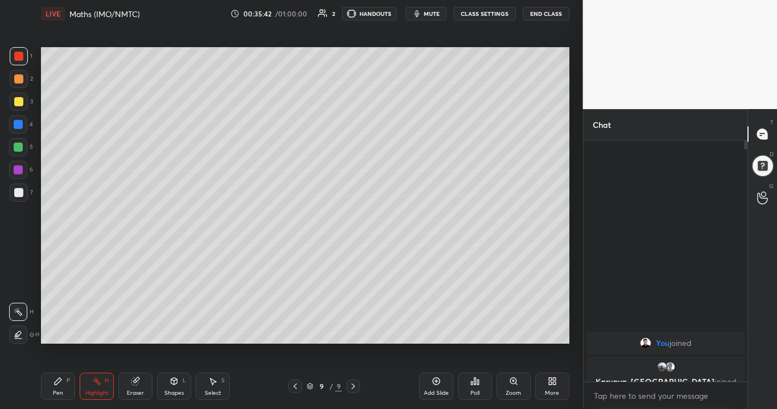
click at [97, 332] on div "Highlight H" at bounding box center [97, 386] width 34 height 27
click at [63, 332] on div "Pen P" at bounding box center [58, 386] width 34 height 27
click at [434, 332] on div "Add Slide" at bounding box center [436, 386] width 34 height 27
click at [19, 194] on div at bounding box center [18, 192] width 9 height 9
click at [172, 332] on icon at bounding box center [173, 381] width 9 height 9
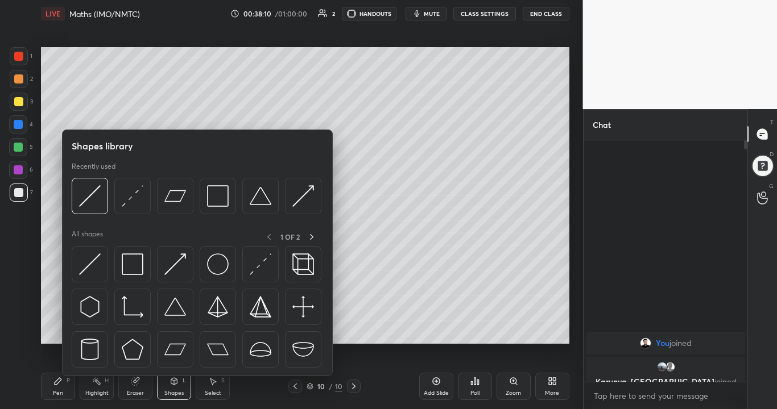
click at [177, 332] on div "Shapes" at bounding box center [173, 394] width 19 height 6
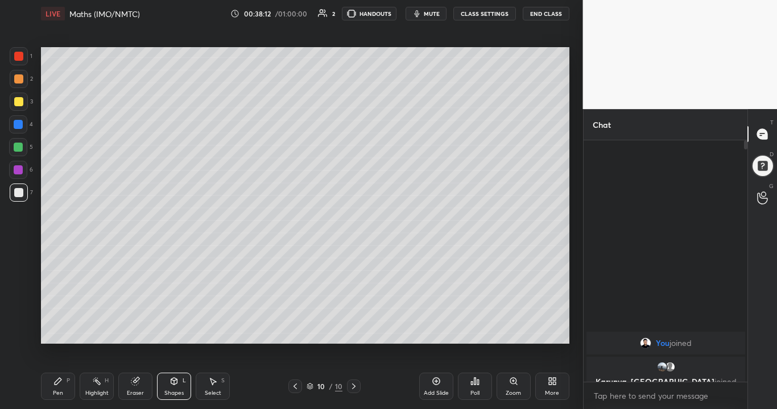
click at [62, 332] on div "Pen" at bounding box center [58, 394] width 10 height 6
click at [19, 188] on div at bounding box center [18, 192] width 9 height 9
click at [20, 151] on div at bounding box center [18, 147] width 9 height 9
click at [19, 107] on div at bounding box center [19, 102] width 18 height 18
click at [20, 146] on div at bounding box center [18, 147] width 9 height 9
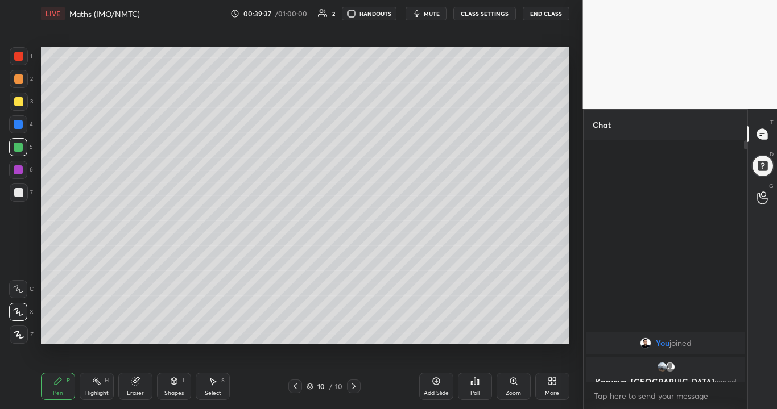
click at [19, 167] on div at bounding box center [18, 169] width 9 height 9
click at [210, 332] on div "Select S" at bounding box center [213, 386] width 34 height 27
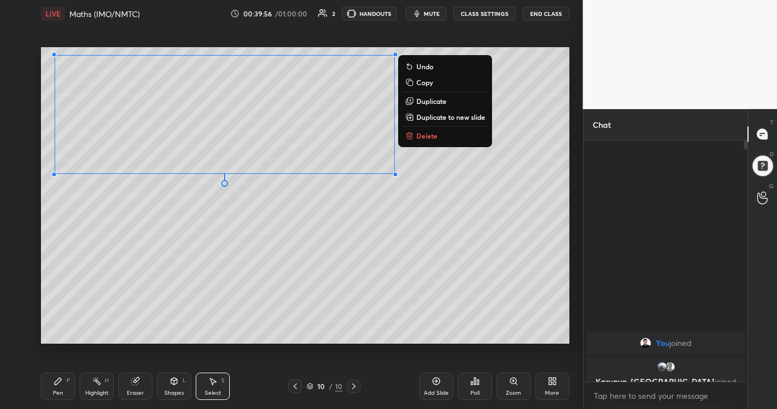
click at [109, 285] on div "0 ° Undo Copy Duplicate Duplicate to new slide Delete" at bounding box center [305, 195] width 528 height 297
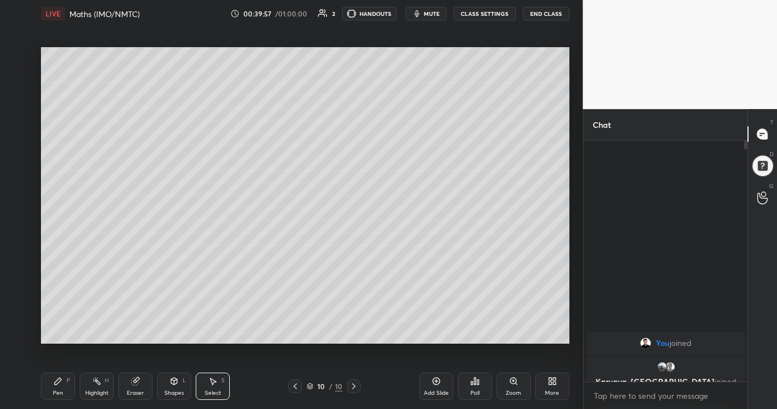
click at [63, 332] on div "Pen P" at bounding box center [58, 386] width 34 height 27
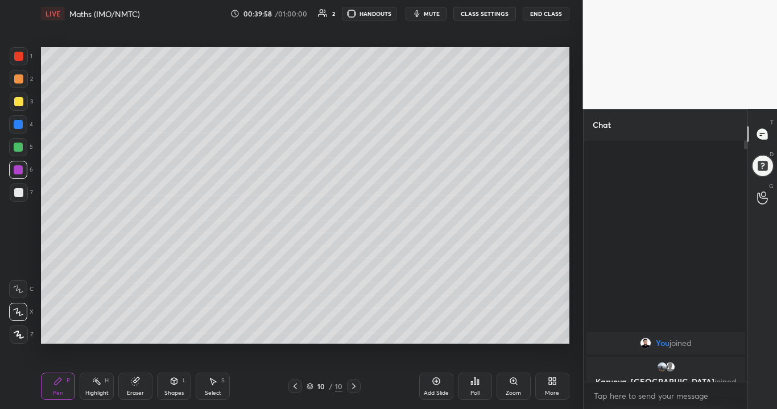
click at [18, 193] on div at bounding box center [18, 192] width 9 height 9
click at [22, 147] on div at bounding box center [18, 147] width 9 height 9
click at [20, 192] on div at bounding box center [18, 192] width 9 height 9
click at [21, 59] on div at bounding box center [18, 56] width 9 height 9
click at [20, 102] on div at bounding box center [18, 101] width 9 height 9
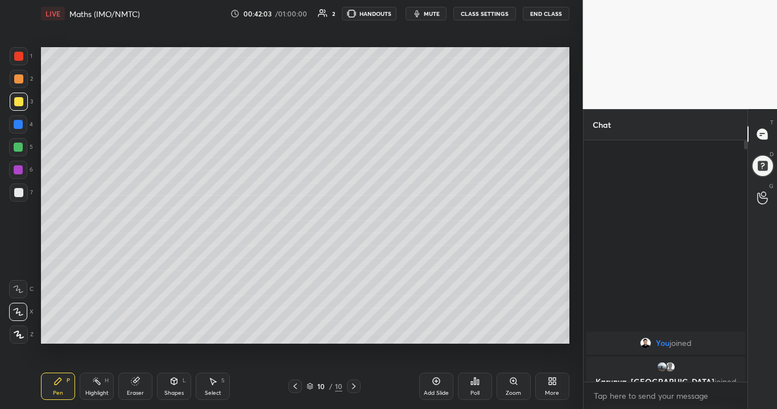
click at [132, 332] on div "Eraser" at bounding box center [135, 394] width 17 height 6
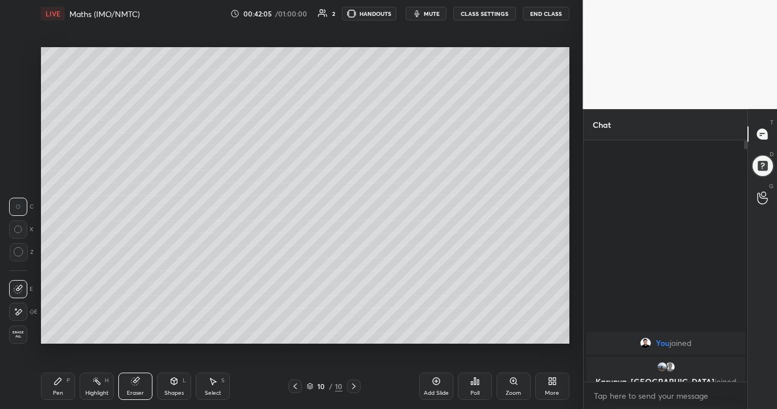
click at [63, 332] on div "Pen P" at bounding box center [58, 386] width 34 height 27
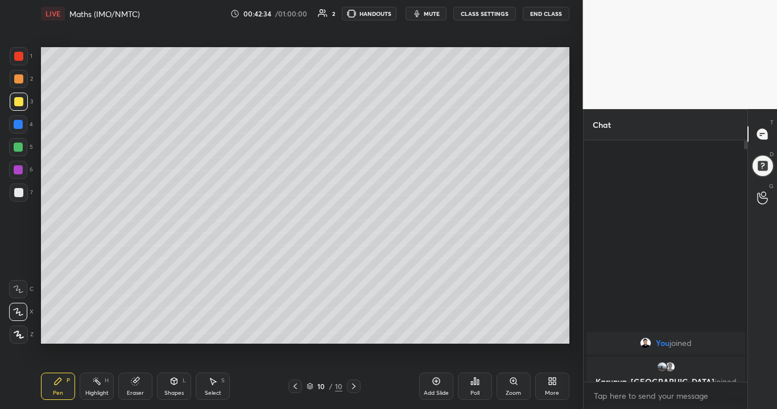
click at [20, 192] on div at bounding box center [18, 192] width 9 height 9
click at [100, 332] on div "Highlight H" at bounding box center [97, 386] width 34 height 27
click at [65, 332] on div "Pen P" at bounding box center [58, 386] width 34 height 27
click at [23, 78] on div at bounding box center [19, 79] width 18 height 18
click at [17, 171] on div at bounding box center [18, 169] width 9 height 9
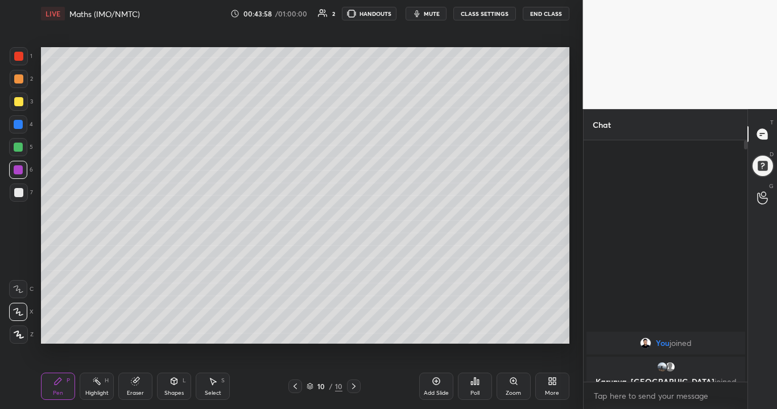
click at [96, 332] on div "Highlight" at bounding box center [96, 394] width 23 height 6
click at [60, 332] on icon at bounding box center [57, 381] width 9 height 9
click at [18, 194] on div at bounding box center [18, 192] width 9 height 9
click at [437, 332] on icon at bounding box center [435, 381] width 7 height 7
click at [18, 169] on div at bounding box center [18, 169] width 9 height 9
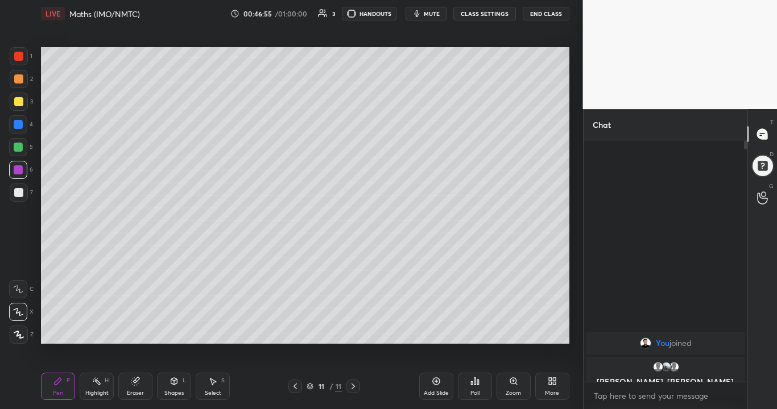
click at [18, 150] on div at bounding box center [18, 147] width 9 height 9
click at [17, 150] on div at bounding box center [18, 147] width 9 height 9
click at [20, 103] on div at bounding box center [18, 101] width 9 height 9
click at [130, 332] on div "Eraser" at bounding box center [135, 386] width 34 height 27
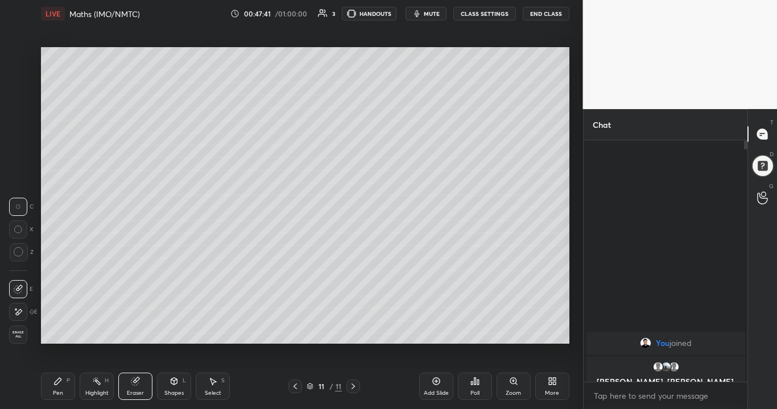
click at [68, 332] on div "P" at bounding box center [68, 381] width 3 height 6
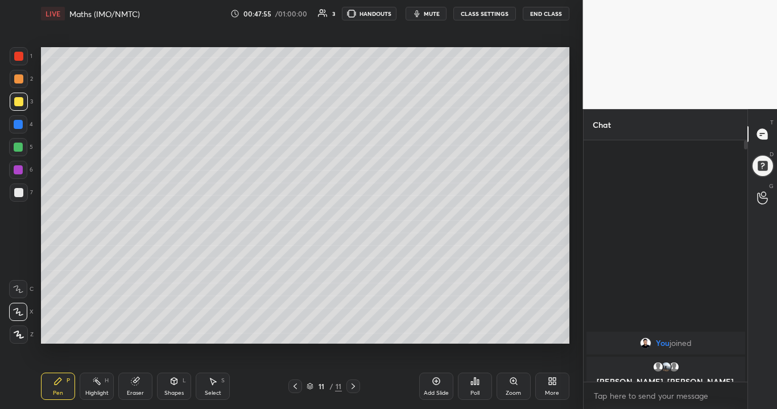
click at [211, 332] on icon at bounding box center [212, 381] width 9 height 9
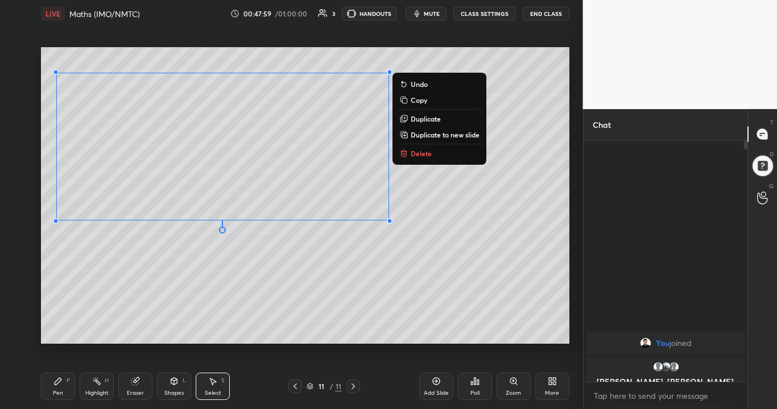
click at [120, 285] on div "0 ° Undo Copy Duplicate Duplicate to new slide Delete" at bounding box center [305, 195] width 528 height 297
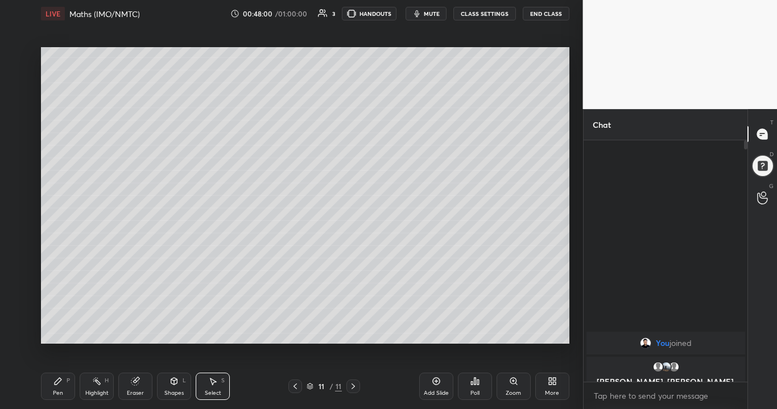
click at [69, 332] on div "P" at bounding box center [68, 381] width 3 height 6
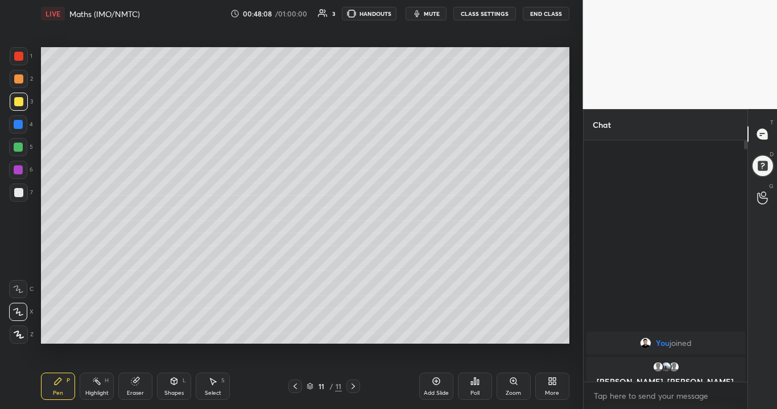
click at [18, 147] on div at bounding box center [18, 147] width 9 height 9
click at [138, 332] on div "Eraser" at bounding box center [135, 386] width 34 height 27
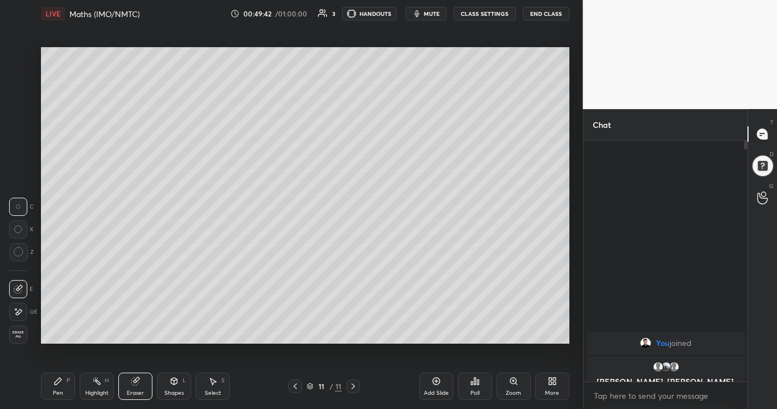
click at [61, 332] on div "Pen P" at bounding box center [58, 386] width 34 height 27
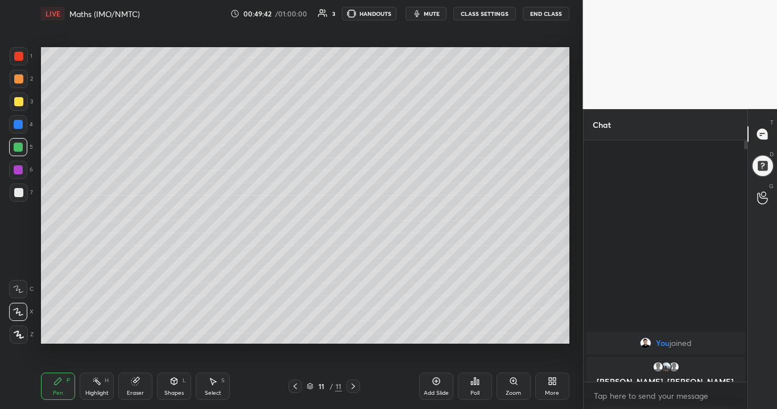
click at [21, 194] on div at bounding box center [18, 192] width 9 height 9
click at [18, 63] on div at bounding box center [19, 56] width 18 height 18
click at [17, 141] on div at bounding box center [18, 147] width 18 height 18
click at [137, 332] on icon at bounding box center [134, 381] width 7 height 7
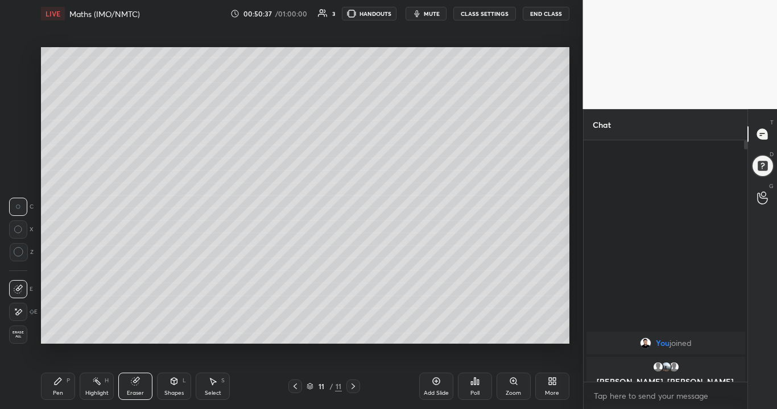
click at [51, 332] on div "Pen P" at bounding box center [58, 386] width 34 height 27
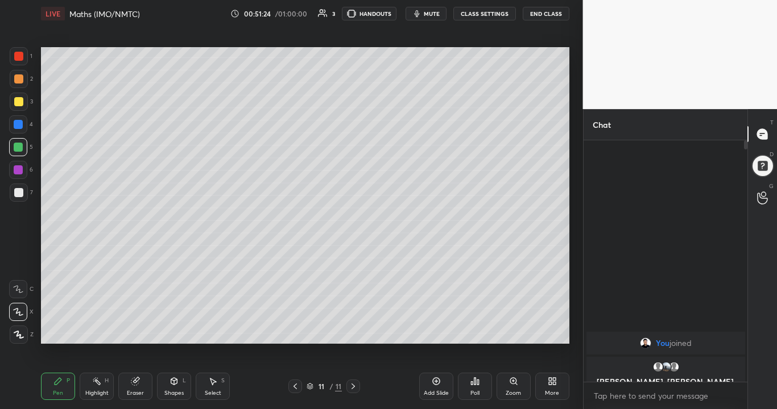
click at [133, 332] on div "Eraser" at bounding box center [135, 386] width 34 height 27
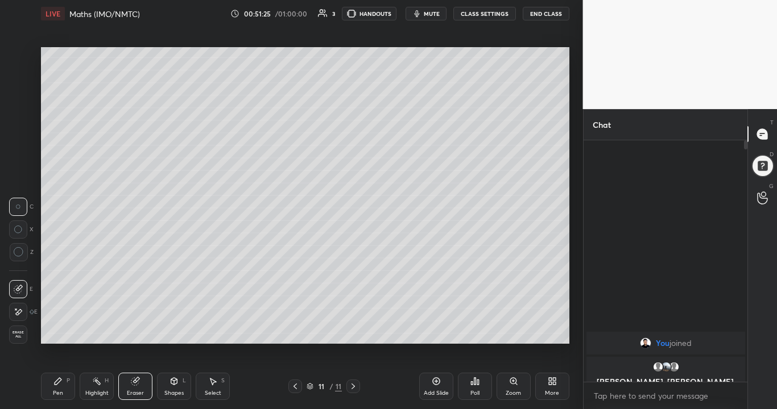
click at [52, 332] on div "Pen P" at bounding box center [58, 386] width 34 height 27
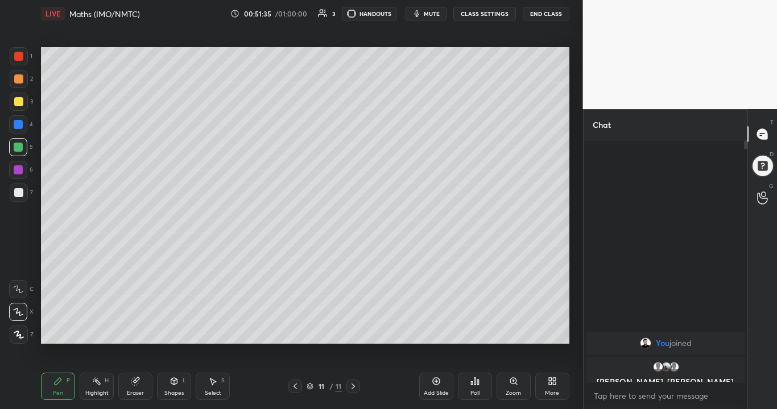
click at [440, 332] on div "Add Slide" at bounding box center [436, 386] width 34 height 27
click at [63, 332] on div "Pen P" at bounding box center [58, 386] width 34 height 27
click at [22, 191] on div at bounding box center [18, 192] width 9 height 9
click at [20, 172] on div at bounding box center [18, 169] width 9 height 9
click at [15, 149] on div at bounding box center [18, 147] width 9 height 9
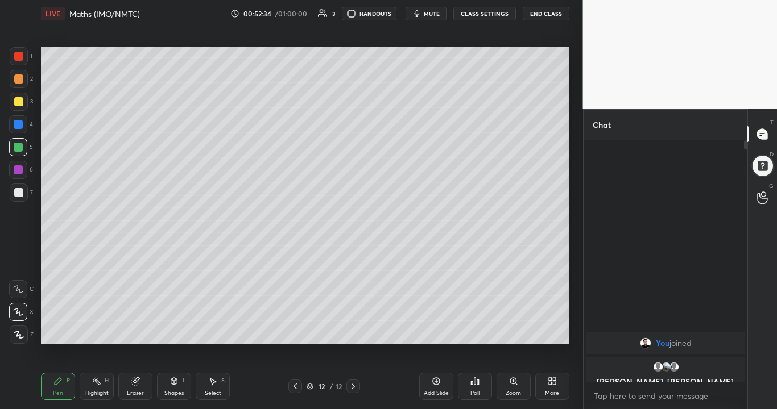
click at [296, 332] on icon at bounding box center [295, 386] width 9 height 9
click at [353, 332] on icon at bounding box center [353, 386] width 9 height 9
click at [21, 192] on div at bounding box center [18, 192] width 9 height 9
click at [13, 192] on div at bounding box center [19, 193] width 18 height 18
click at [433, 332] on icon at bounding box center [436, 381] width 9 height 9
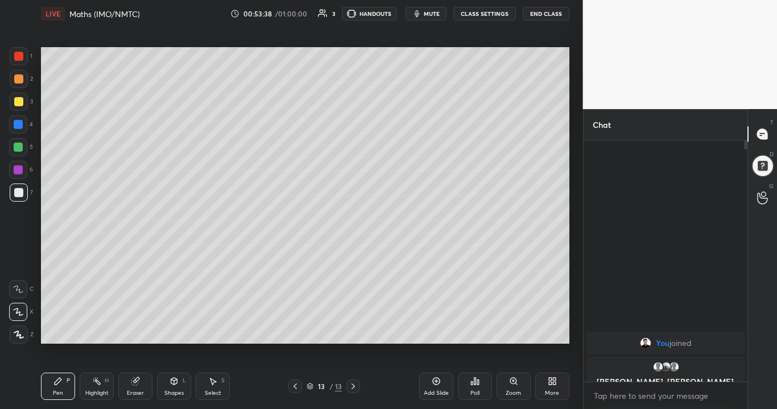
click at [19, 106] on div at bounding box center [18, 101] width 9 height 9
click at [22, 194] on div at bounding box center [18, 192] width 9 height 9
click at [142, 332] on div "Eraser" at bounding box center [135, 386] width 34 height 27
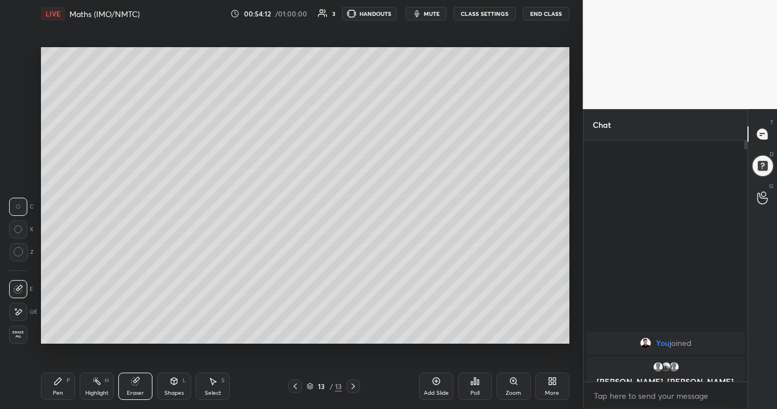
click at [76, 332] on div "Pen P Highlight H Eraser Shapes L Select S 13 / 13 Add Slide Poll Zoom More" at bounding box center [305, 386] width 528 height 45
click at [64, 332] on div "Pen P" at bounding box center [58, 386] width 34 height 27
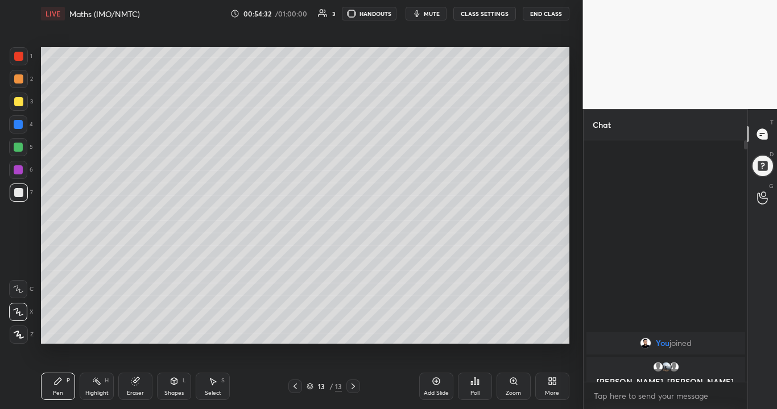
click at [18, 149] on div at bounding box center [18, 147] width 9 height 9
click at [95, 332] on rect at bounding box center [98, 383] width 6 height 6
click at [17, 314] on icon at bounding box center [18, 312] width 9 height 9
click at [18, 332] on icon at bounding box center [18, 334] width 9 height 9
click at [134, 332] on icon at bounding box center [134, 381] width 7 height 7
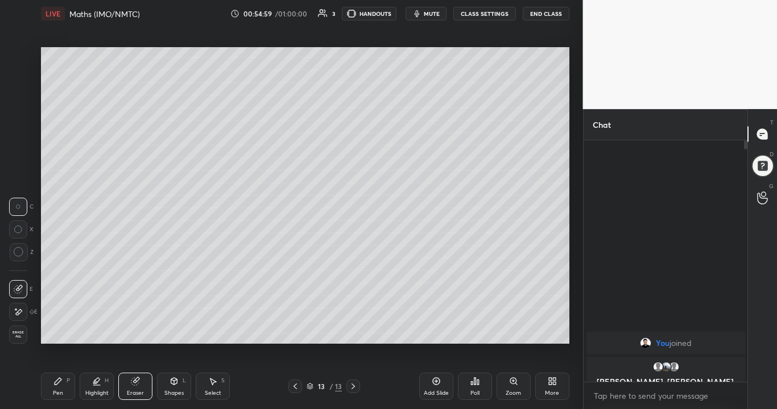
click at [16, 311] on icon at bounding box center [18, 313] width 9 height 10
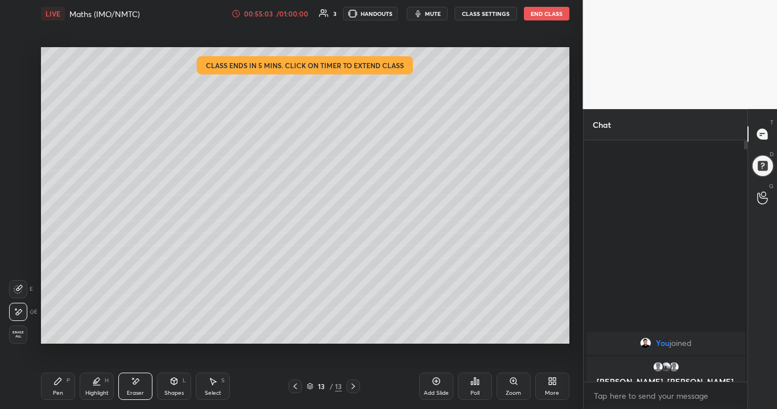
click at [19, 293] on icon at bounding box center [17, 289] width 7 height 7
click at [60, 332] on icon at bounding box center [57, 381] width 9 height 9
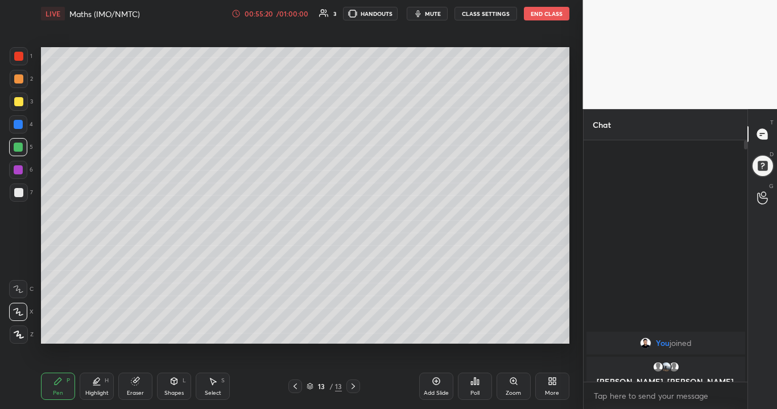
click at [214, 332] on icon at bounding box center [212, 381] width 9 height 9
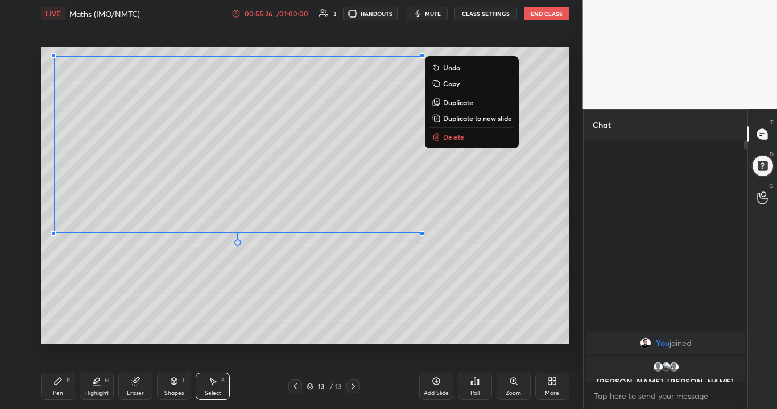
click at [107, 296] on div "0 ° Undo Copy Duplicate Duplicate to new slide Delete" at bounding box center [305, 195] width 528 height 297
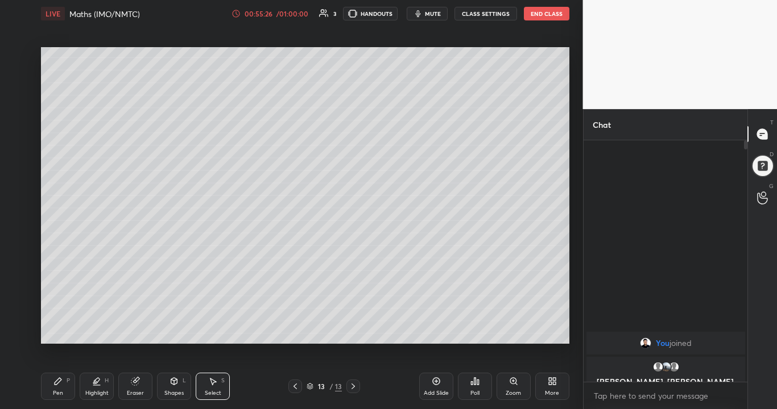
click at [65, 332] on div "Pen P" at bounding box center [58, 386] width 34 height 27
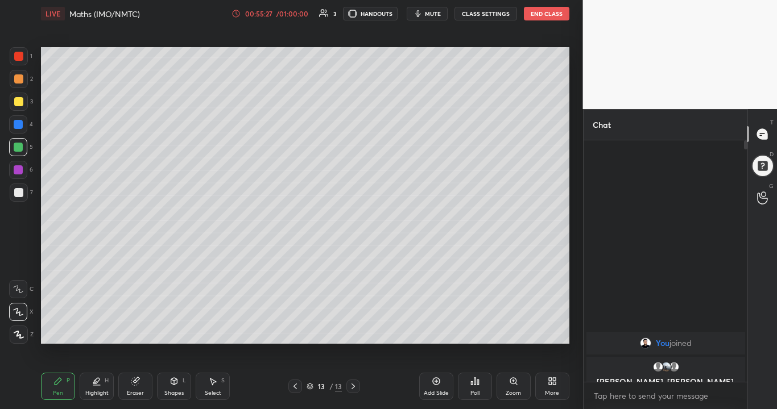
click at [20, 194] on div at bounding box center [18, 192] width 9 height 9
click at [19, 125] on div at bounding box center [18, 124] width 9 height 9
click at [20, 193] on div at bounding box center [18, 192] width 9 height 9
click at [15, 105] on div at bounding box center [18, 101] width 9 height 9
click at [19, 185] on div at bounding box center [19, 193] width 18 height 18
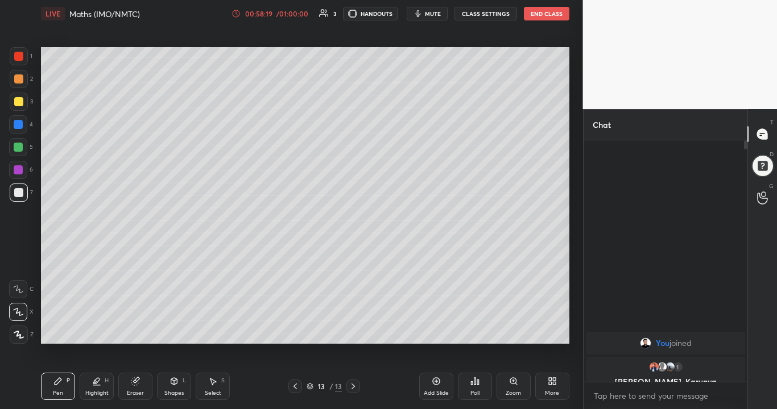
click at [21, 191] on div at bounding box center [18, 192] width 9 height 9
click at [295, 332] on icon at bounding box center [295, 386] width 9 height 9
click at [21, 123] on div at bounding box center [18, 124] width 9 height 9
click at [292, 332] on icon at bounding box center [295, 386] width 9 height 9
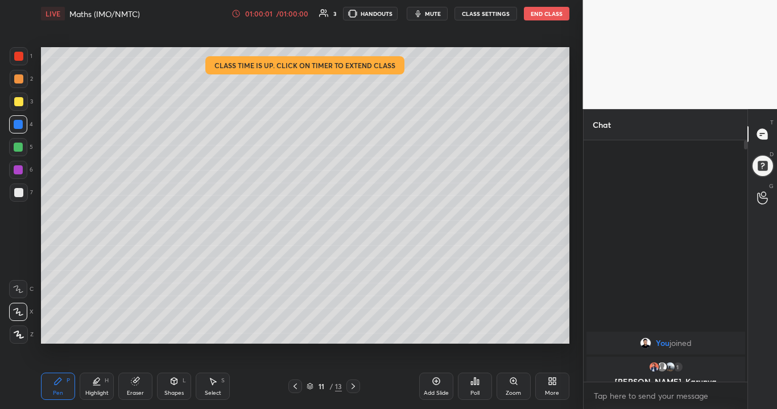
click at [296, 332] on icon at bounding box center [295, 386] width 9 height 9
click at [354, 332] on icon at bounding box center [352, 387] width 3 height 6
click at [355, 332] on icon at bounding box center [353, 386] width 9 height 9
click at [23, 196] on div at bounding box center [19, 193] width 18 height 18
click at [137, 332] on div "Eraser" at bounding box center [135, 394] width 17 height 6
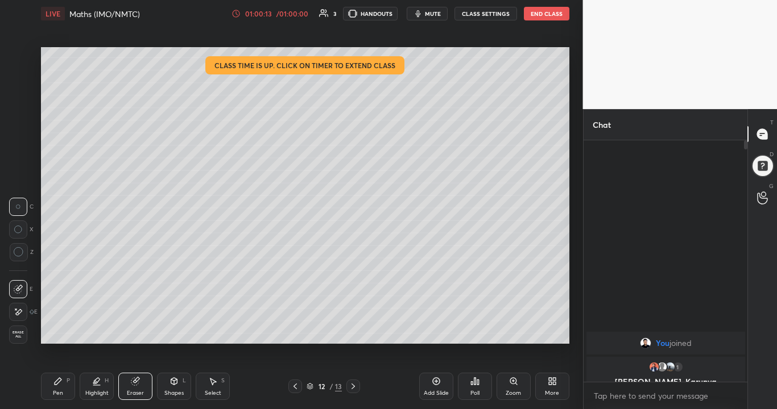
click at [58, 332] on div "Pen P" at bounding box center [58, 386] width 34 height 27
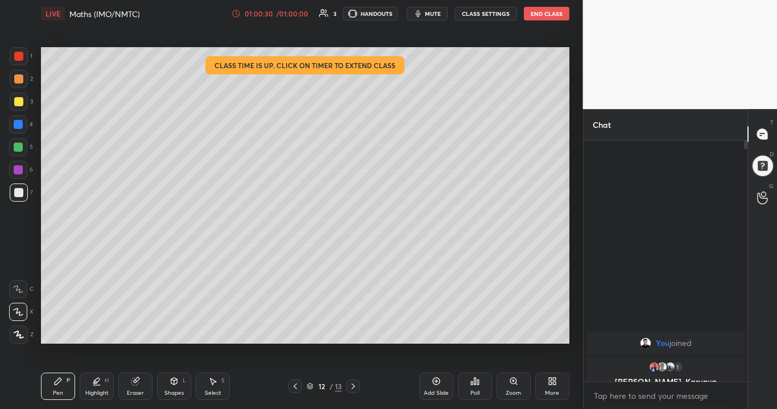
click at [353, 332] on icon at bounding box center [353, 386] width 9 height 9
click at [546, 15] on button "End Class" at bounding box center [546, 14] width 45 height 14
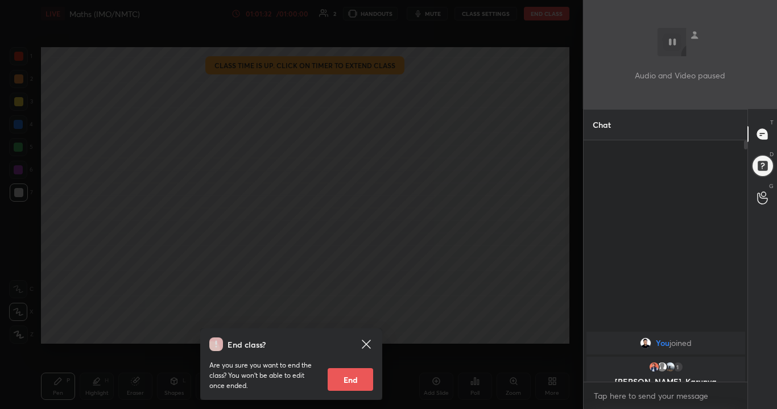
click at [347, 332] on button "End" at bounding box center [350, 380] width 45 height 23
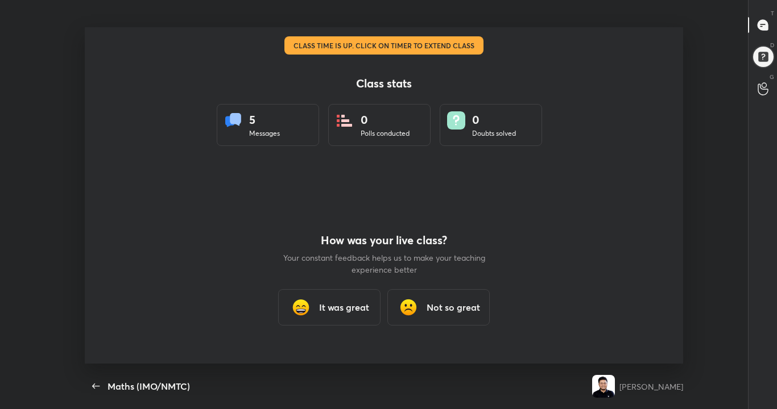
scroll to position [0, 0]
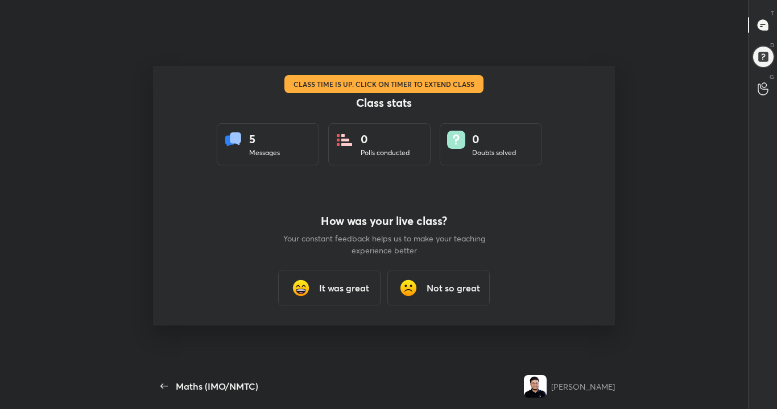
type textarea "x"
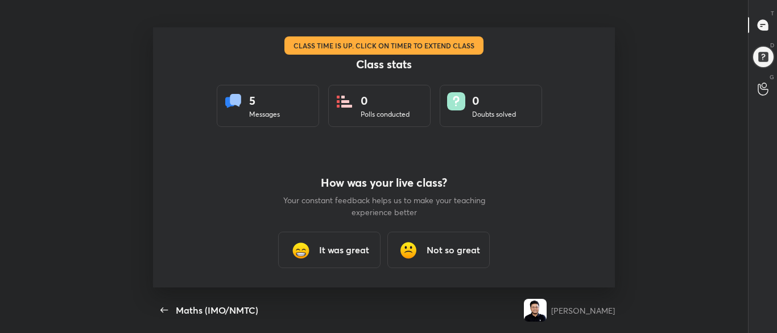
scroll to position [56610, 56103]
